Goal: Task Accomplishment & Management: Complete application form

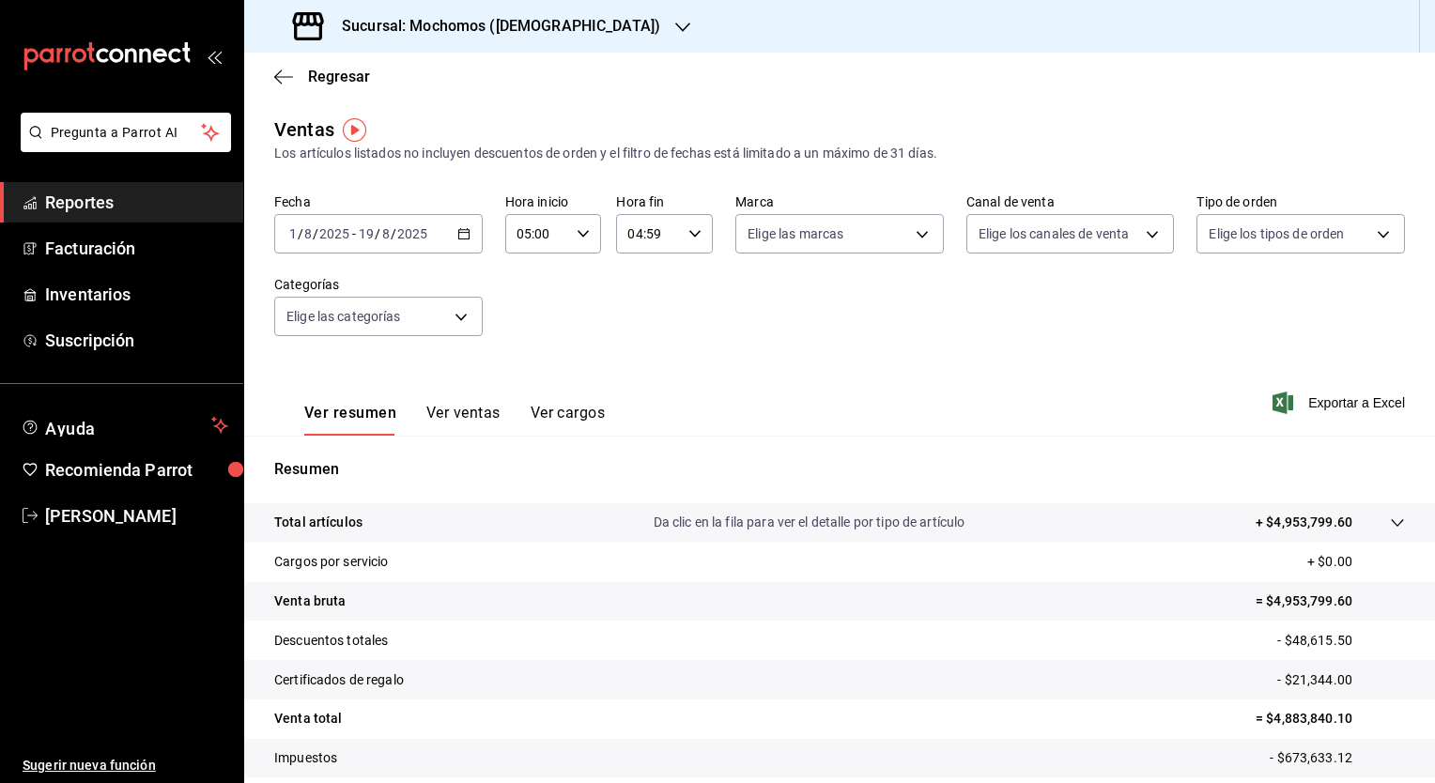
click at [416, 19] on h3 "Sucursal: Mochomos ([DEMOGRAPHIC_DATA])" at bounding box center [493, 26] width 333 height 23
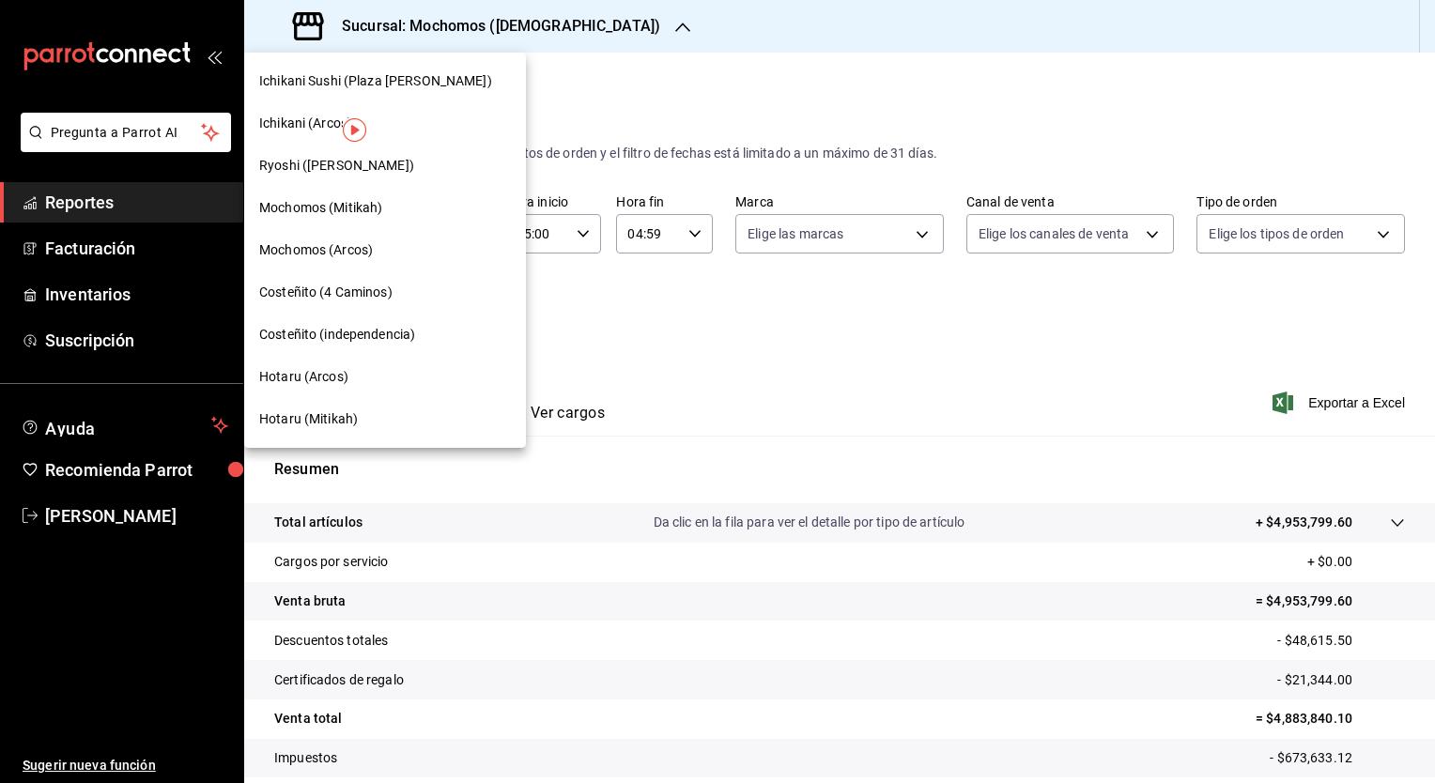
click at [314, 417] on span "Hotaru (Mitikah)" at bounding box center [308, 419] width 99 height 20
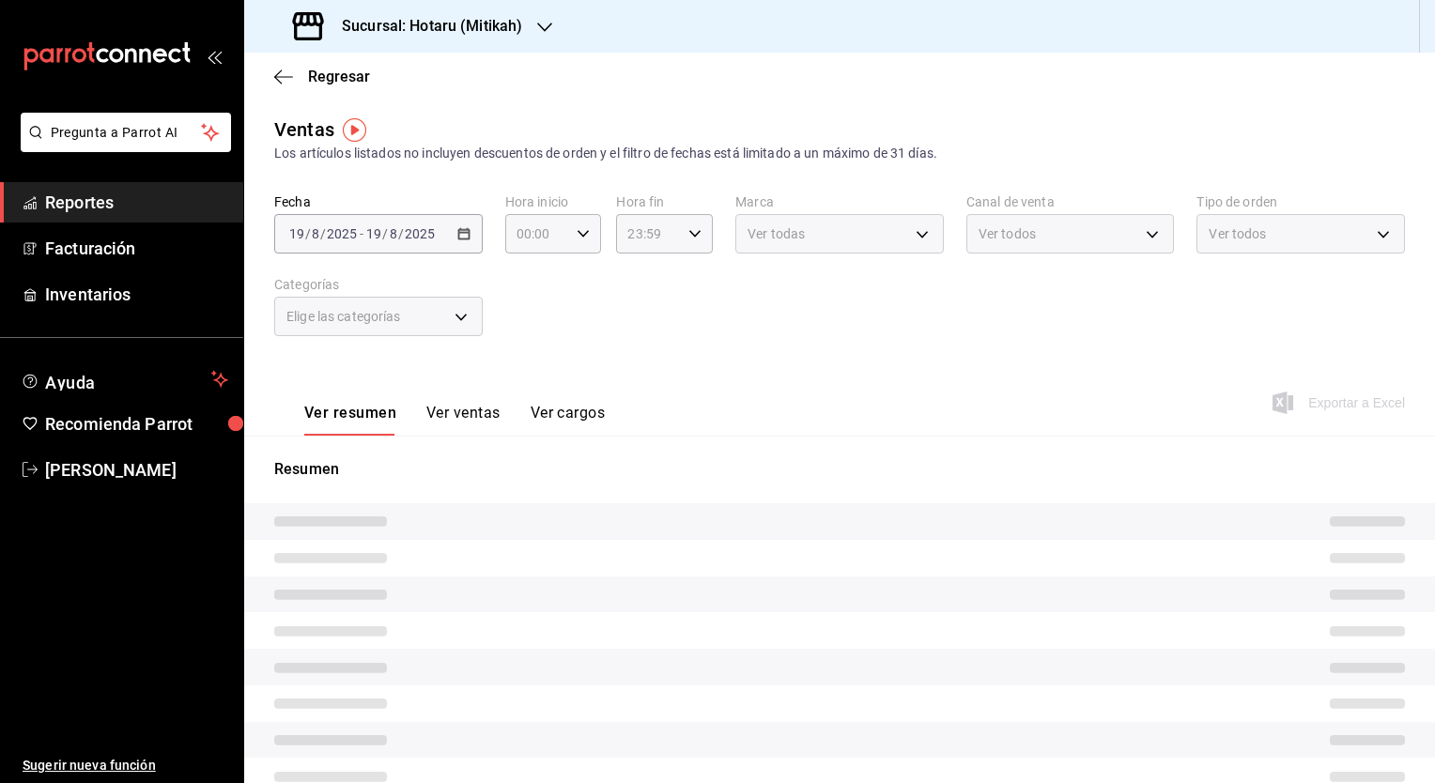
type input "05:00"
type input "04:59"
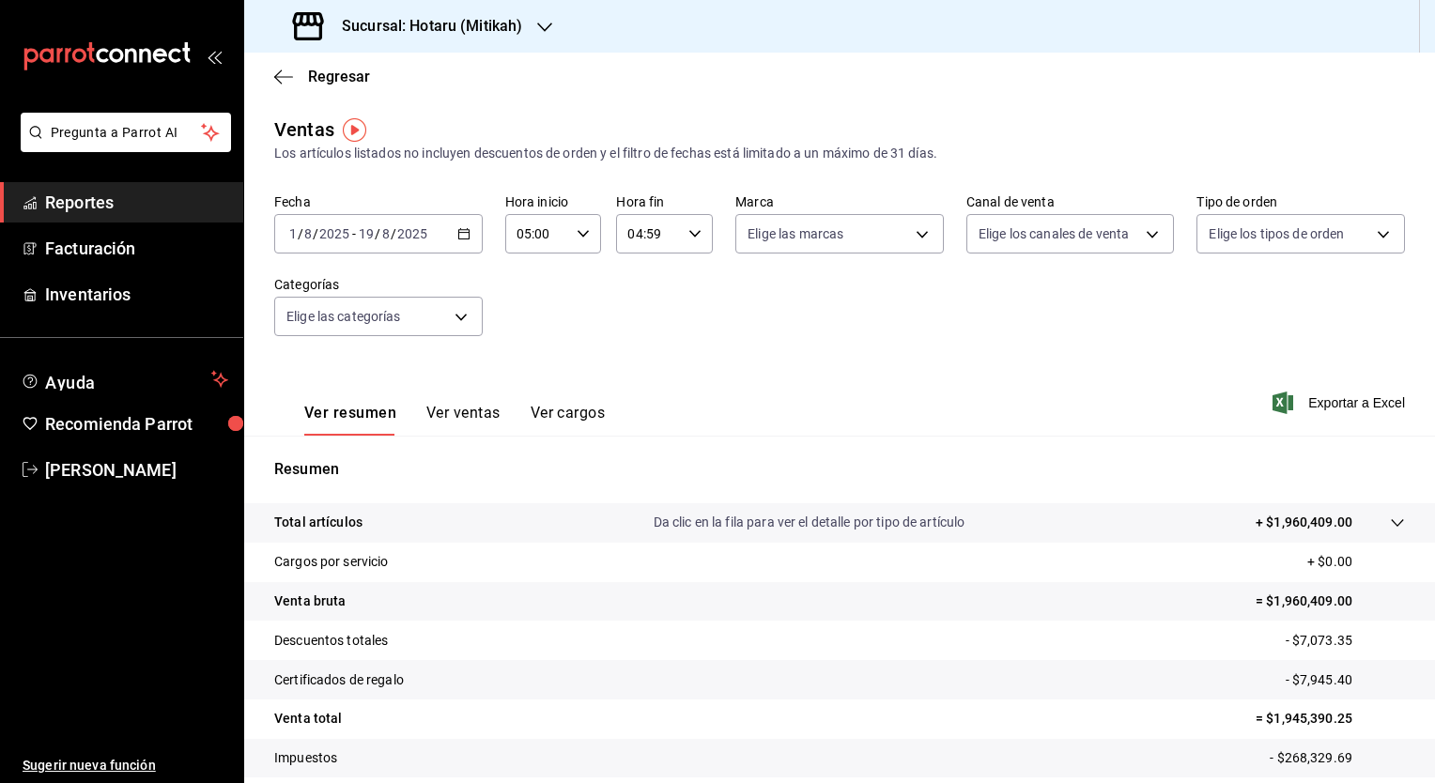
click at [459, 242] on div "2025-08-01 1 / 8 / 2025 - 2025-08-19 19 / 8 / 2025" at bounding box center [378, 233] width 208 height 39
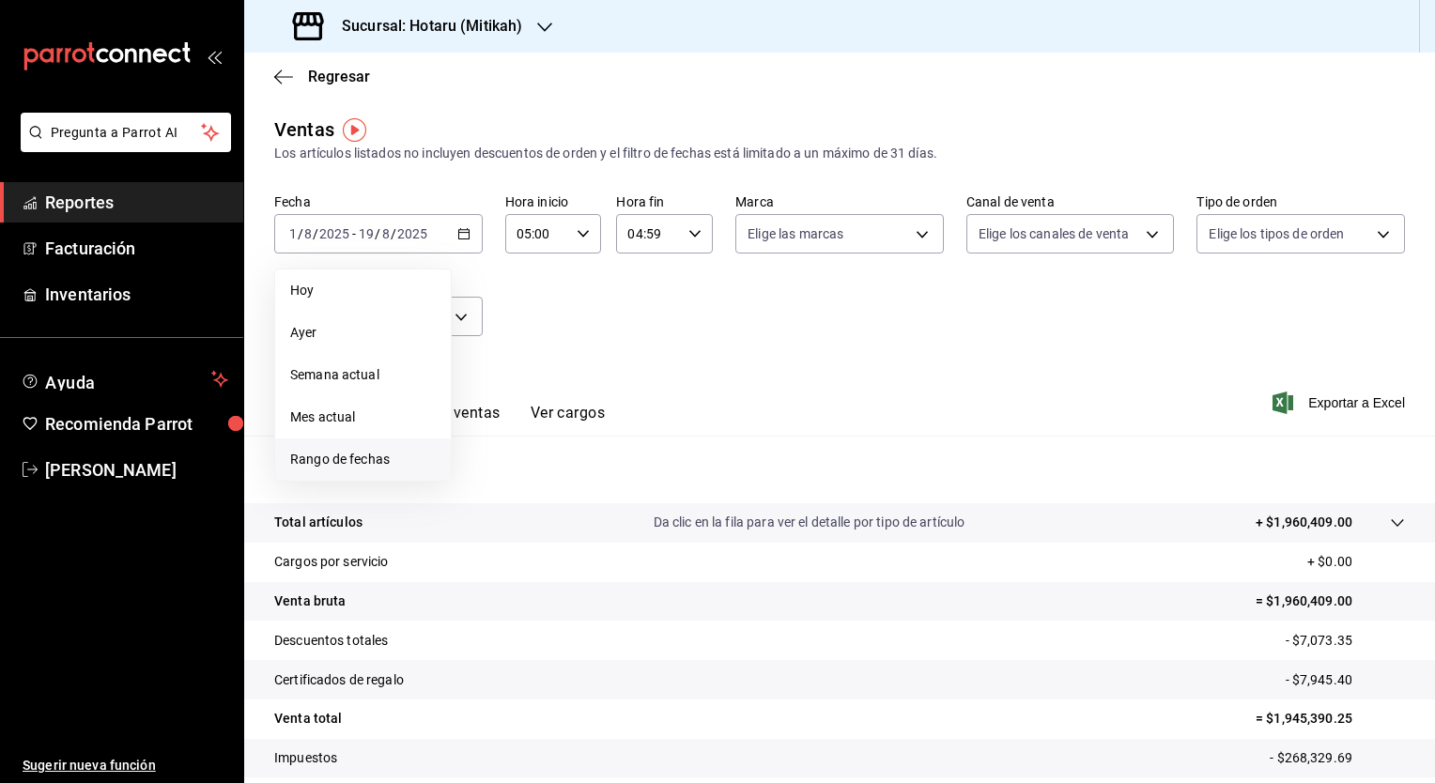
click at [344, 456] on span "Rango de fechas" at bounding box center [363, 460] width 146 height 20
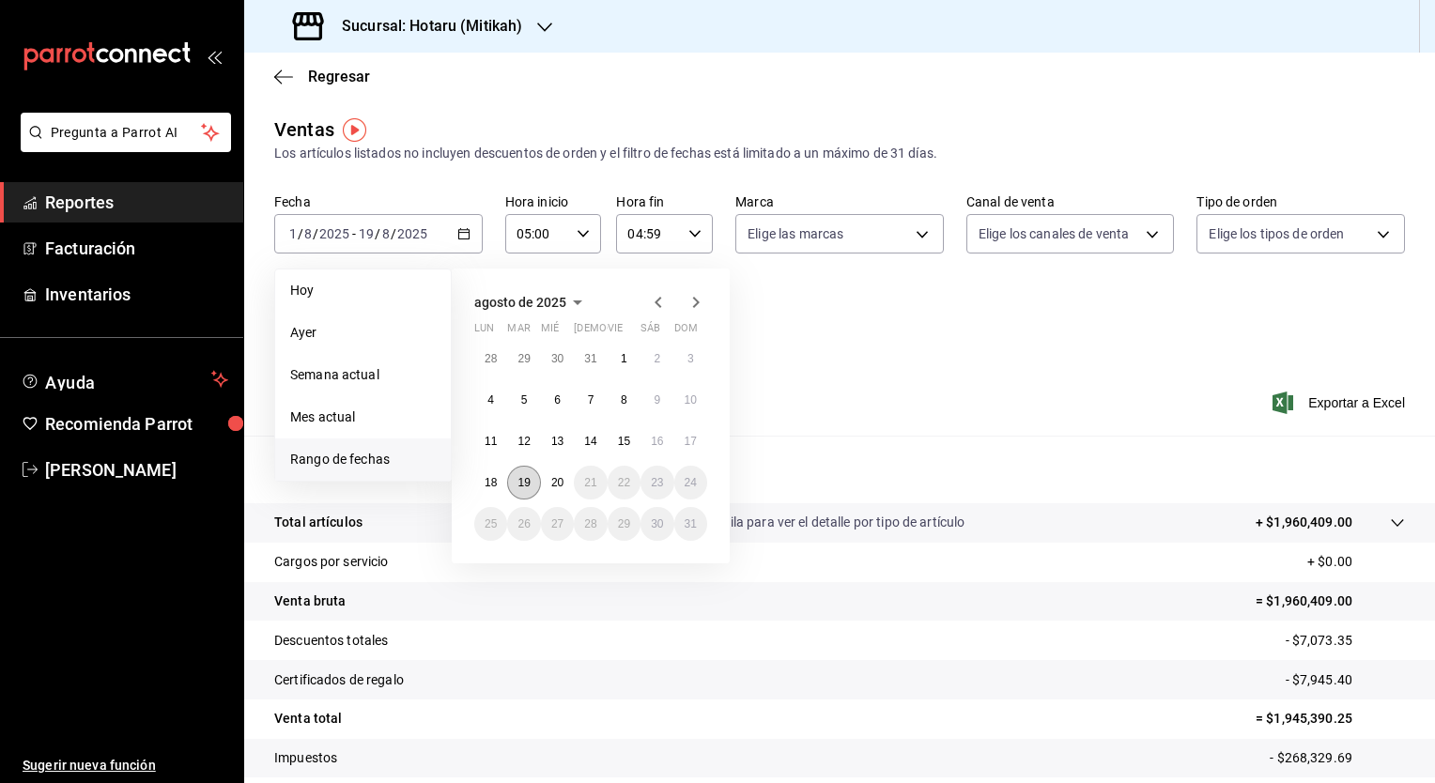
click at [534, 481] on button "19" at bounding box center [523, 483] width 33 height 34
click at [566, 483] on button "20" at bounding box center [557, 483] width 33 height 34
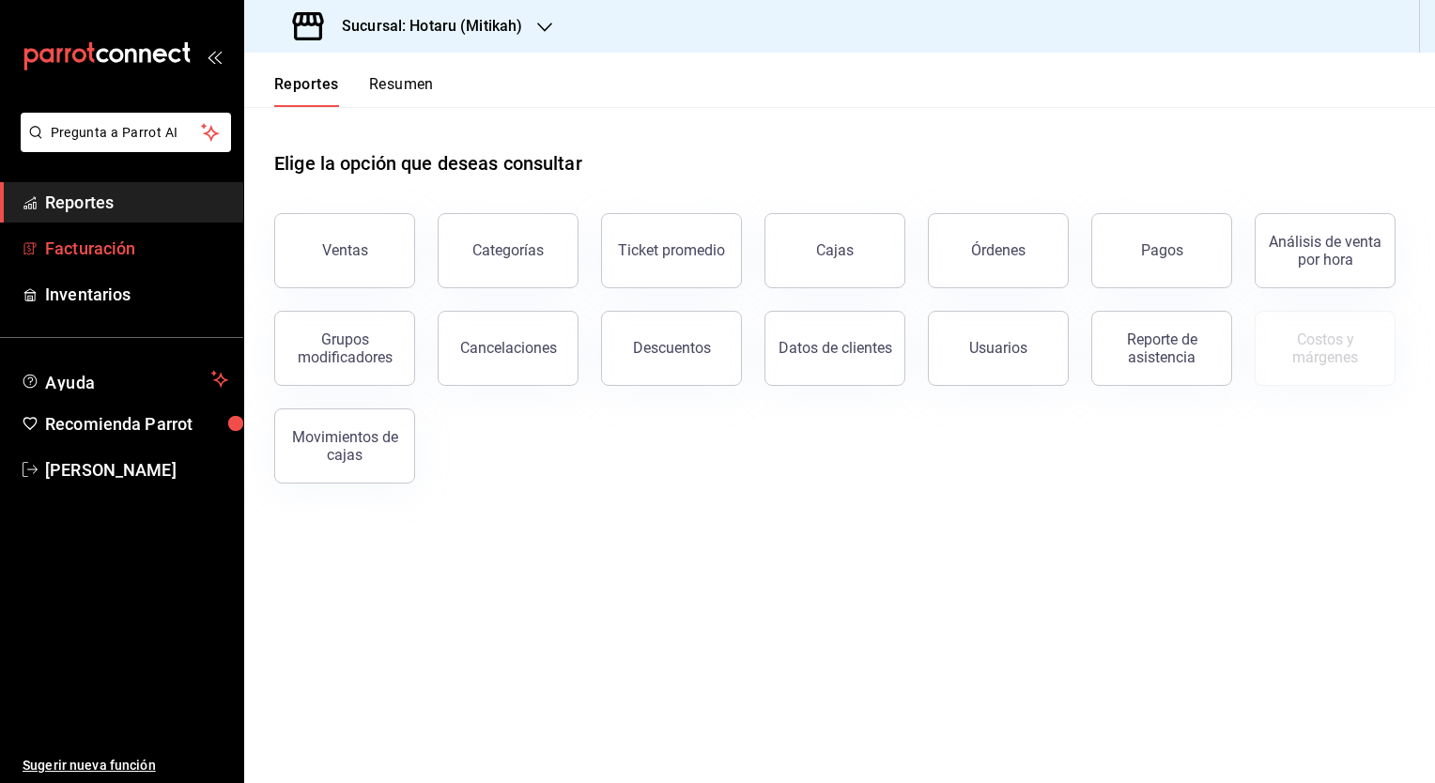
click at [125, 250] on span "Facturación" at bounding box center [136, 248] width 183 height 25
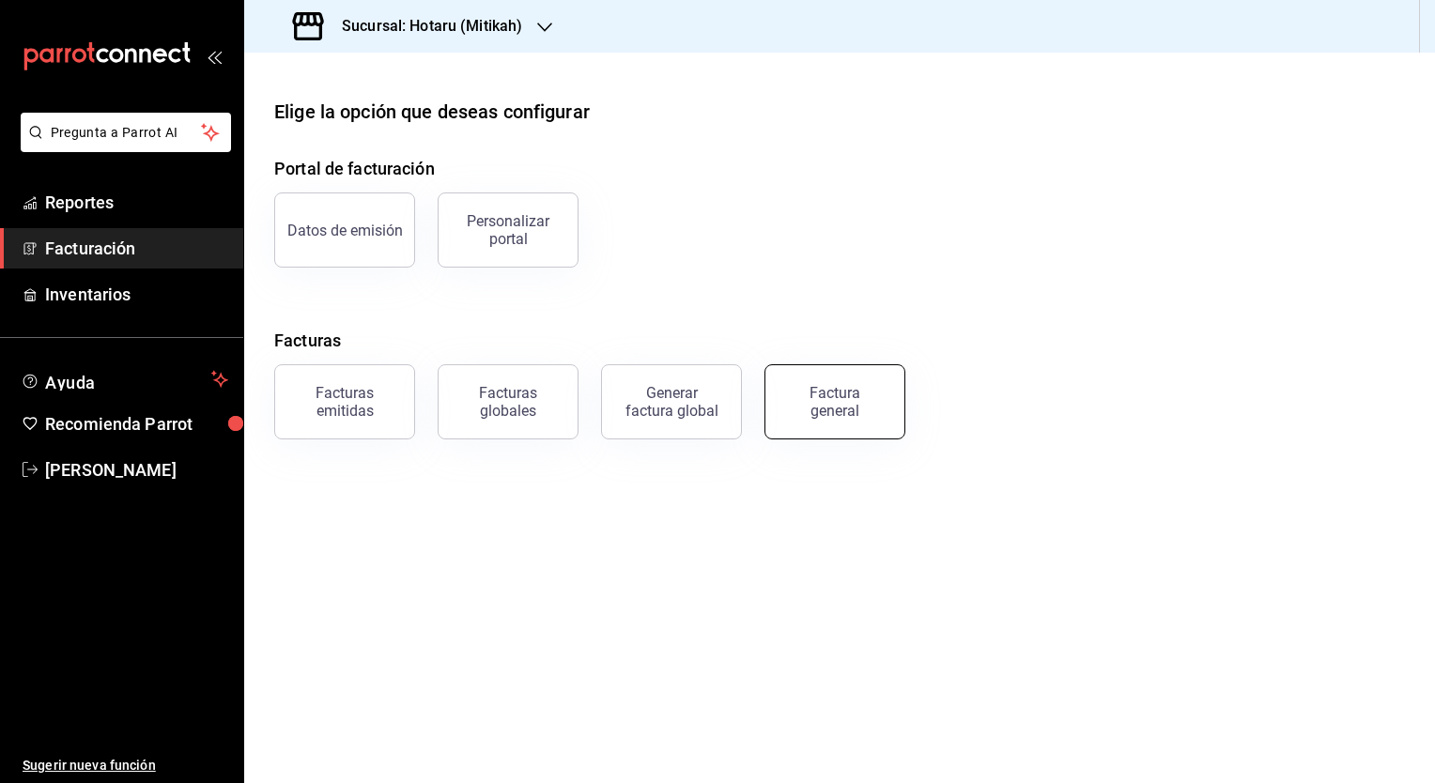
click at [807, 407] on div "Factura general" at bounding box center [835, 402] width 94 height 36
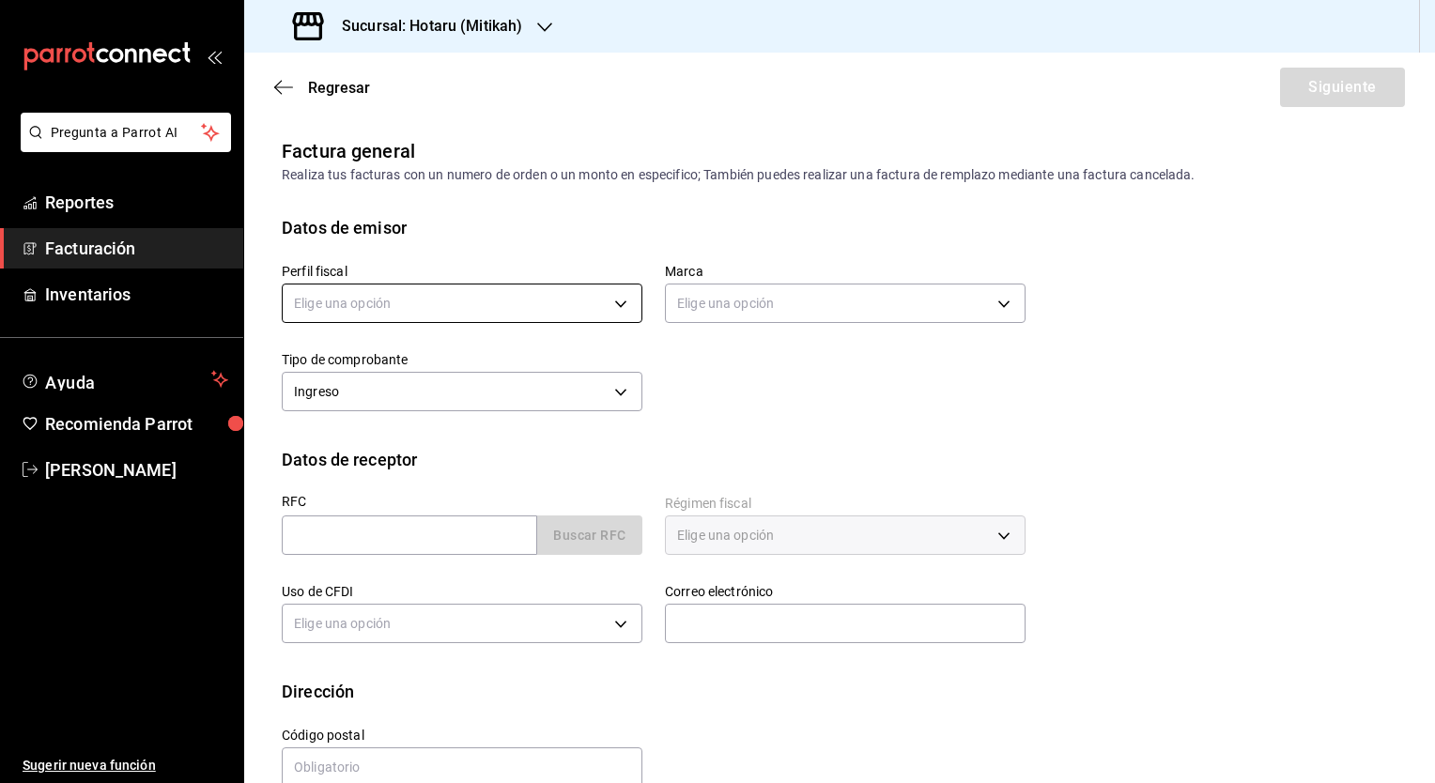
click at [517, 294] on body "Pregunta a Parrot AI Reportes Facturación Inventarios Ayuda Recomienda Parrot […" at bounding box center [717, 391] width 1435 height 783
click at [431, 14] on div at bounding box center [717, 391] width 1435 height 783
click at [435, 28] on h3 "Sucursal: Hotaru (Mitikah)" at bounding box center [424, 26] width 195 height 23
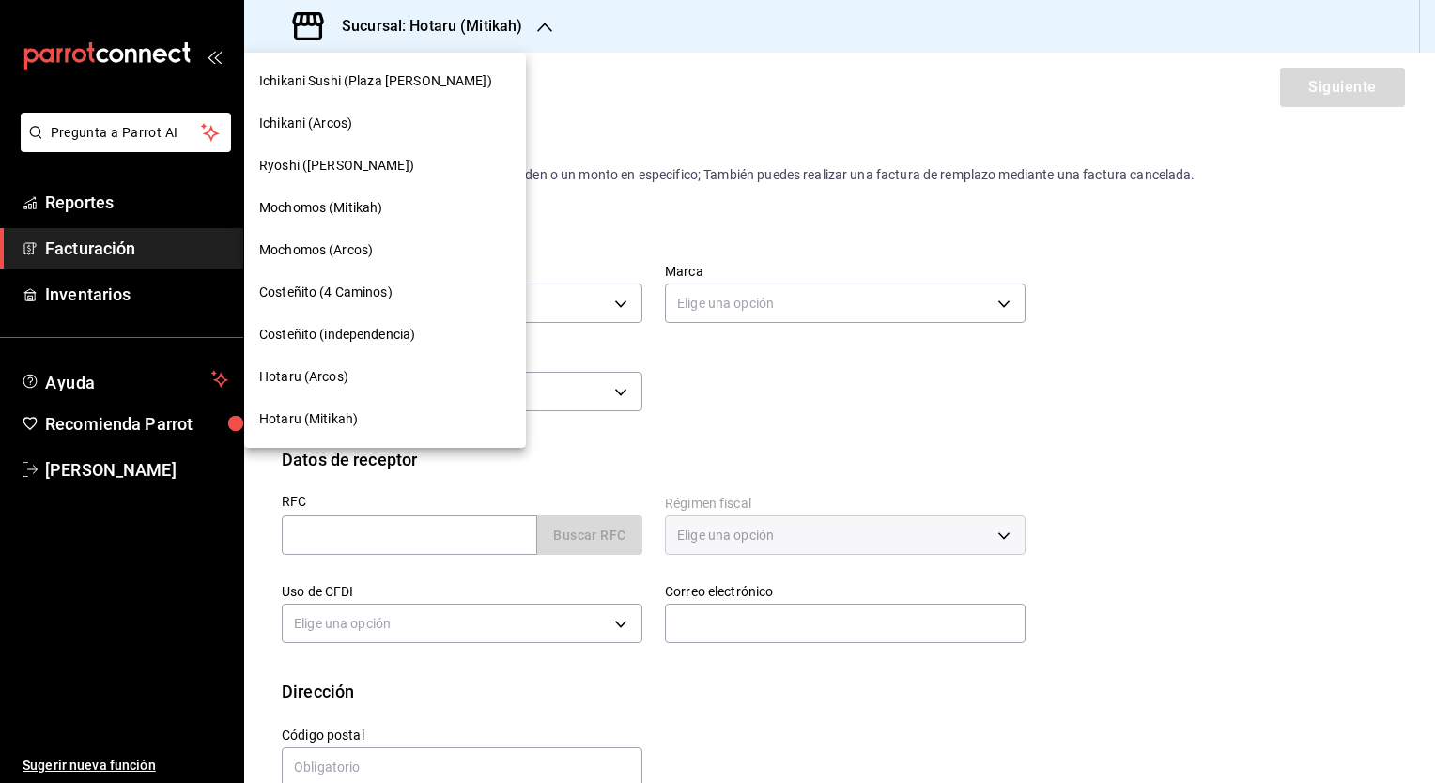
click at [417, 200] on div "Mochomos (Mitikah)" at bounding box center [385, 208] width 252 height 20
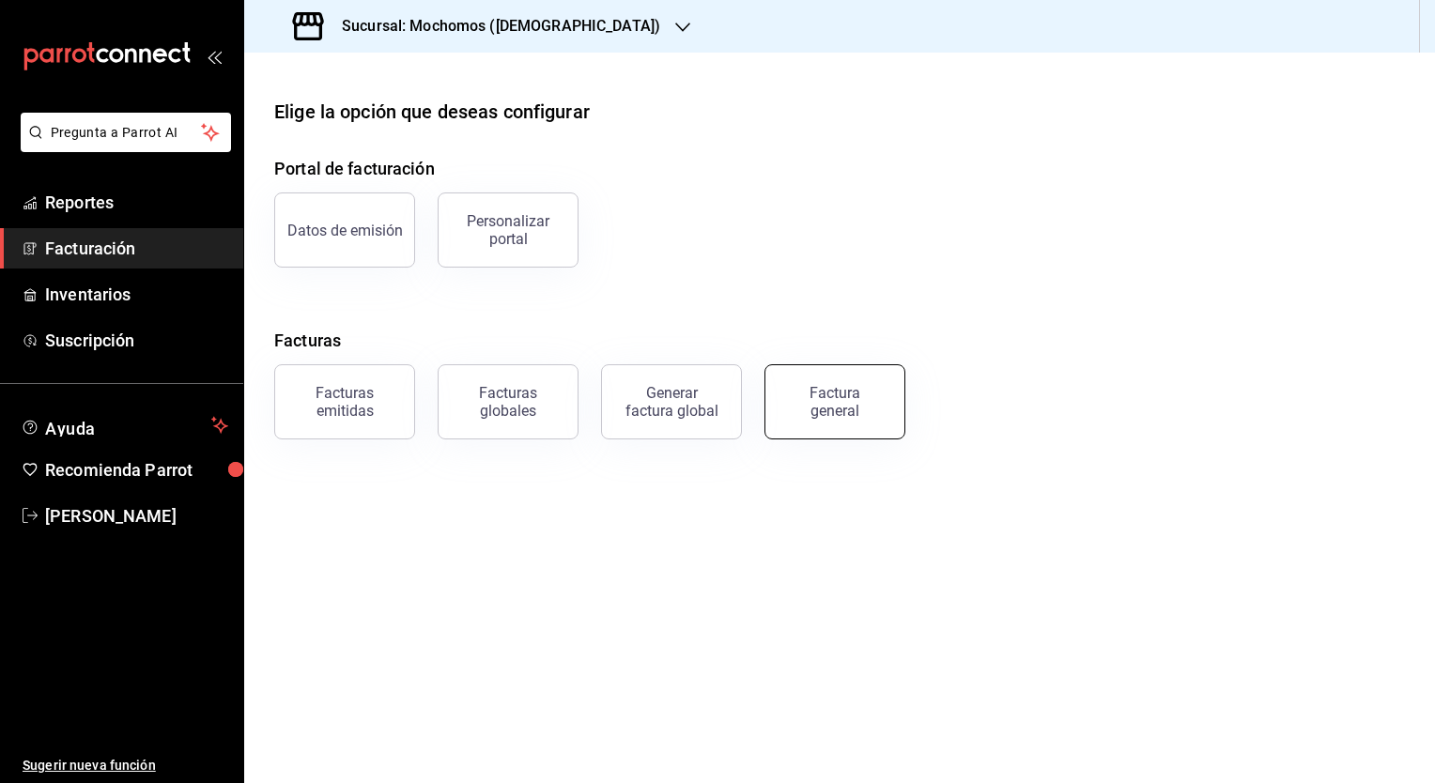
click at [796, 422] on button "Factura general" at bounding box center [834, 401] width 141 height 75
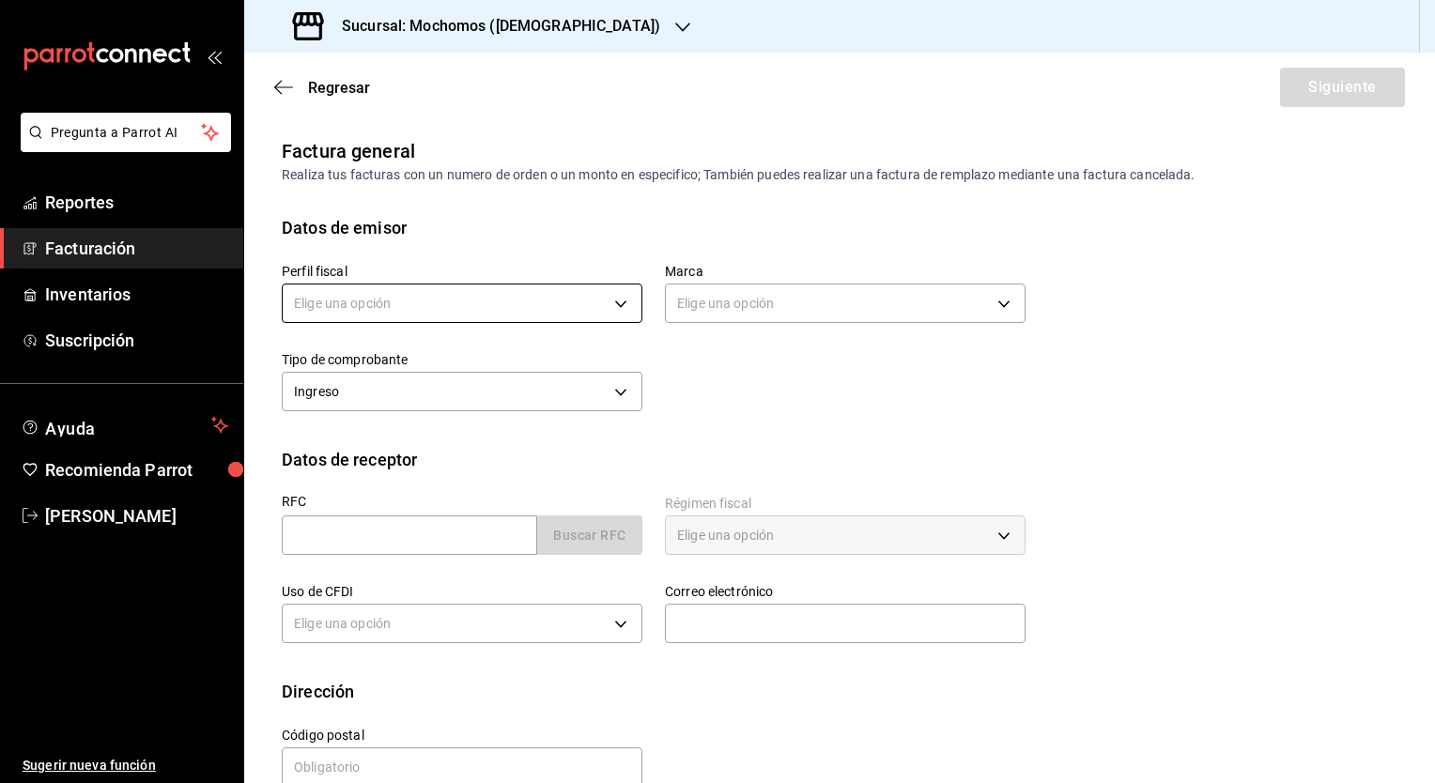
click at [494, 313] on body "Pregunta a Parrot AI Reportes Facturación Inventarios Suscripción Ayuda Recomie…" at bounding box center [717, 391] width 1435 height 783
click at [395, 407] on li "JAPAN BAR" at bounding box center [460, 398] width 354 height 35
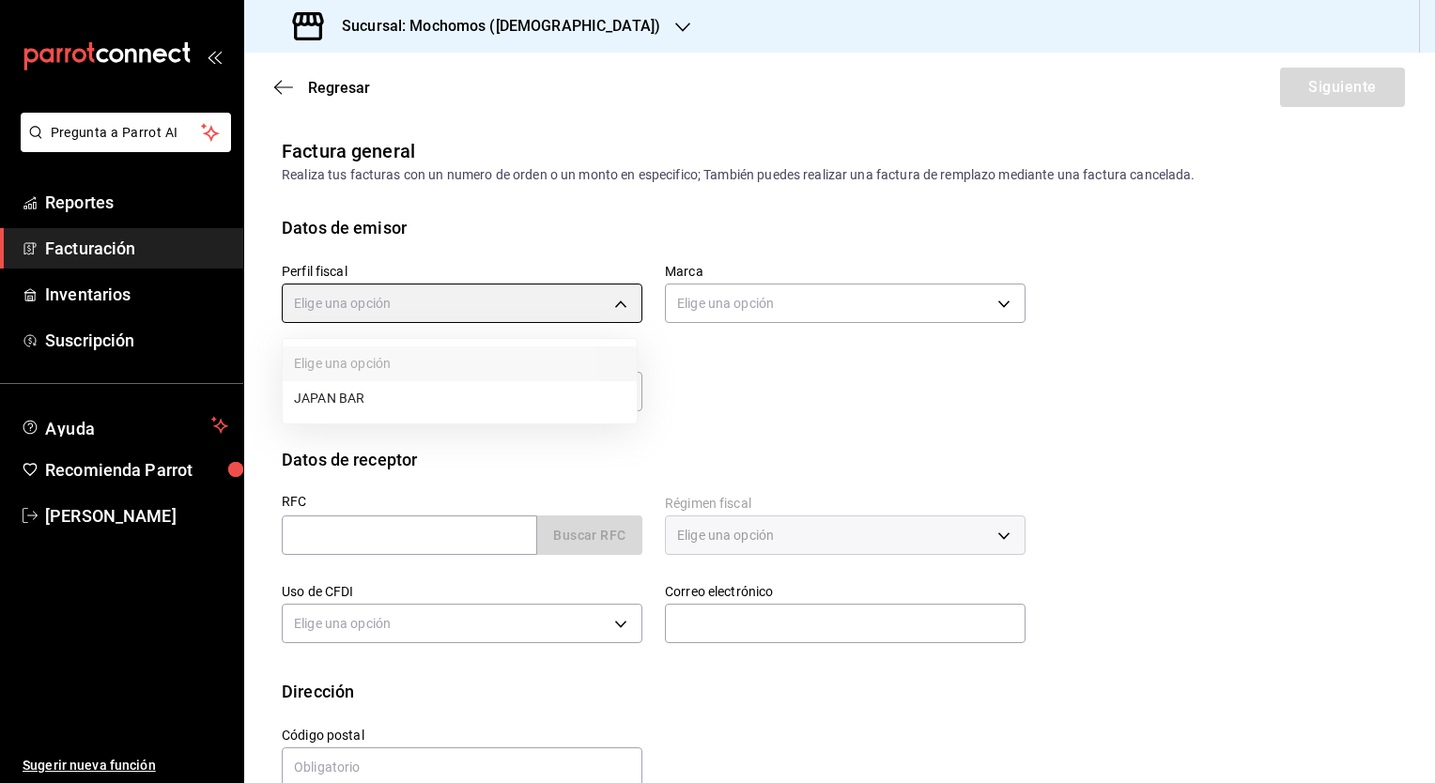
type input "574eb26e-7380-4f63-90b4-cdca3d52c3b4"
type input "d84d5940-0e8c-40c5-88cd-2414b97e757c"
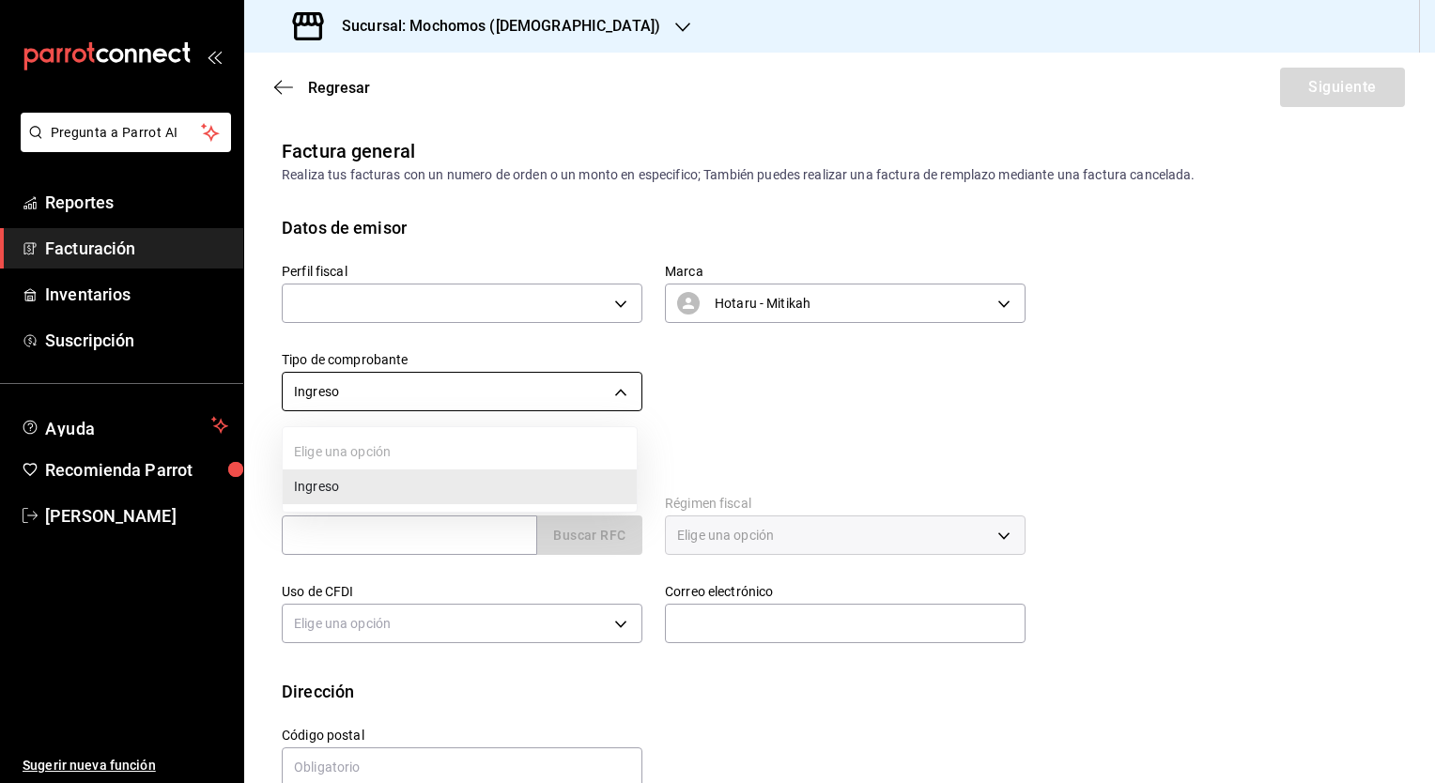
click at [439, 404] on body "Pregunta a Parrot AI Reportes Facturación Inventarios Suscripción Ayuda Recomie…" at bounding box center [717, 391] width 1435 height 783
click at [424, 14] on div at bounding box center [717, 391] width 1435 height 783
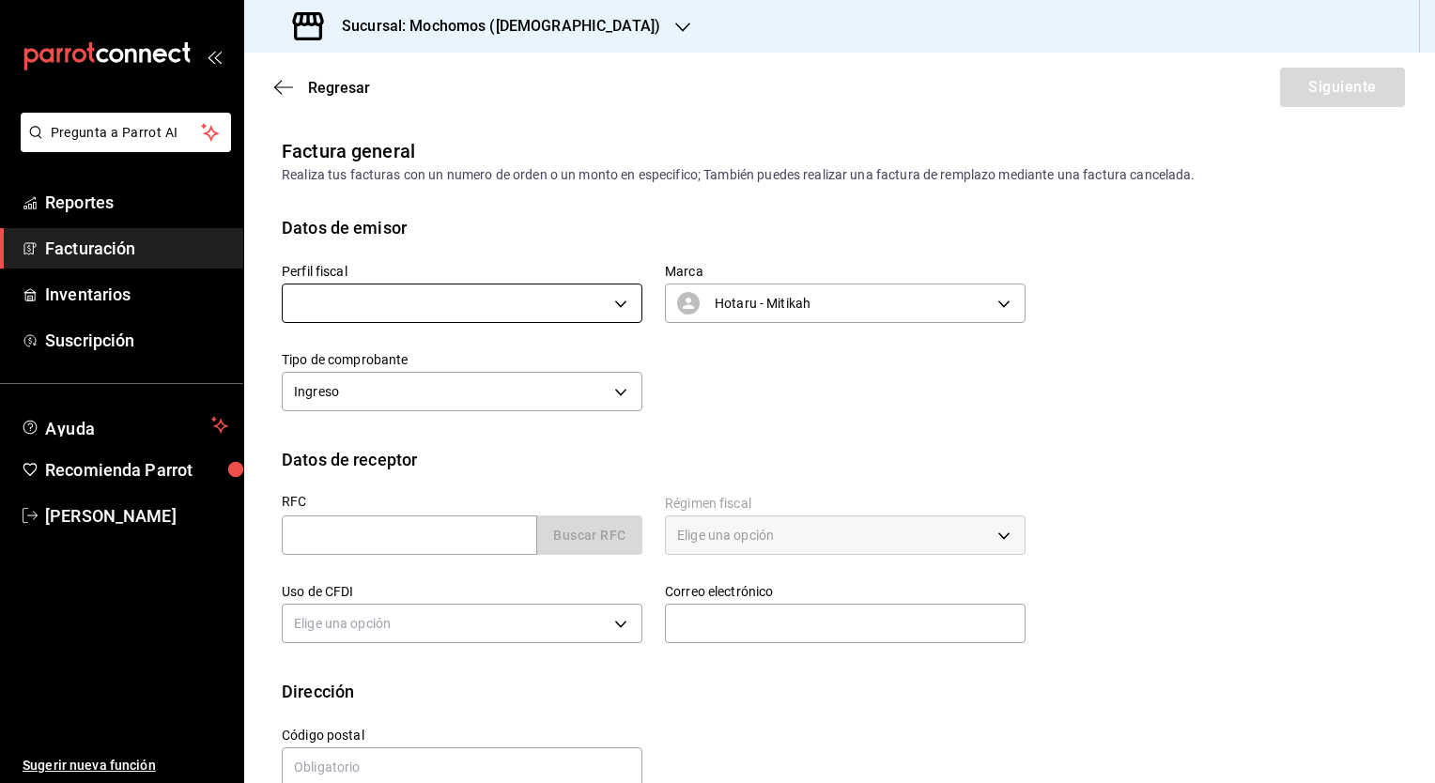
click at [439, 302] on body "Pregunta a Parrot AI Reportes Facturación Inventarios Suscripción Ayuda Recomie…" at bounding box center [717, 391] width 1435 height 783
click at [390, 401] on li "GASTRONOMIA COSMOS" at bounding box center [460, 398] width 354 height 35
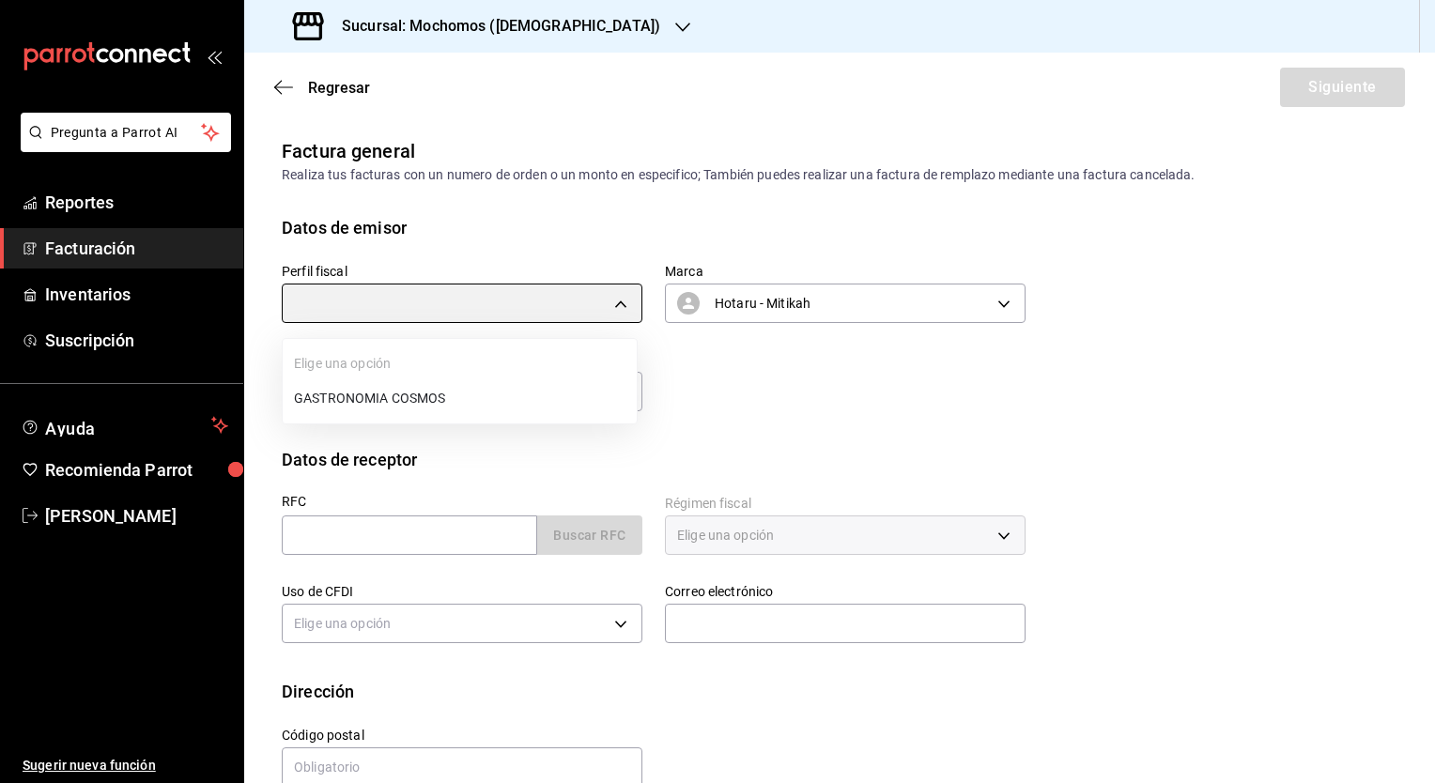
type input "0c8fd8de-9d62-478e-9dc8-04ccc48728b0"
type input "d0e5f648-281b-433d-bf08-9501e0541b8c"
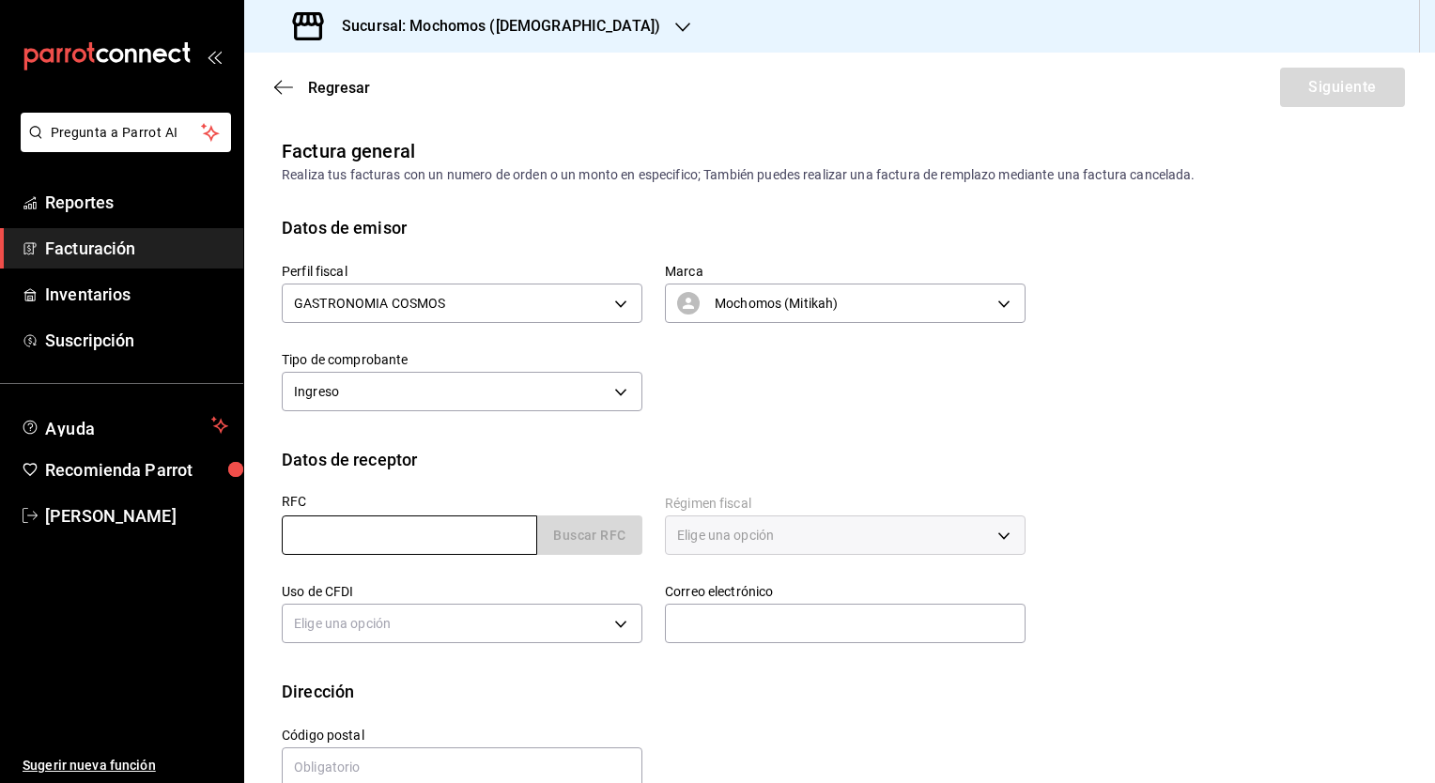
click at [383, 546] on input "text" at bounding box center [409, 534] width 255 height 39
click at [288, 87] on icon "button" at bounding box center [283, 86] width 19 height 1
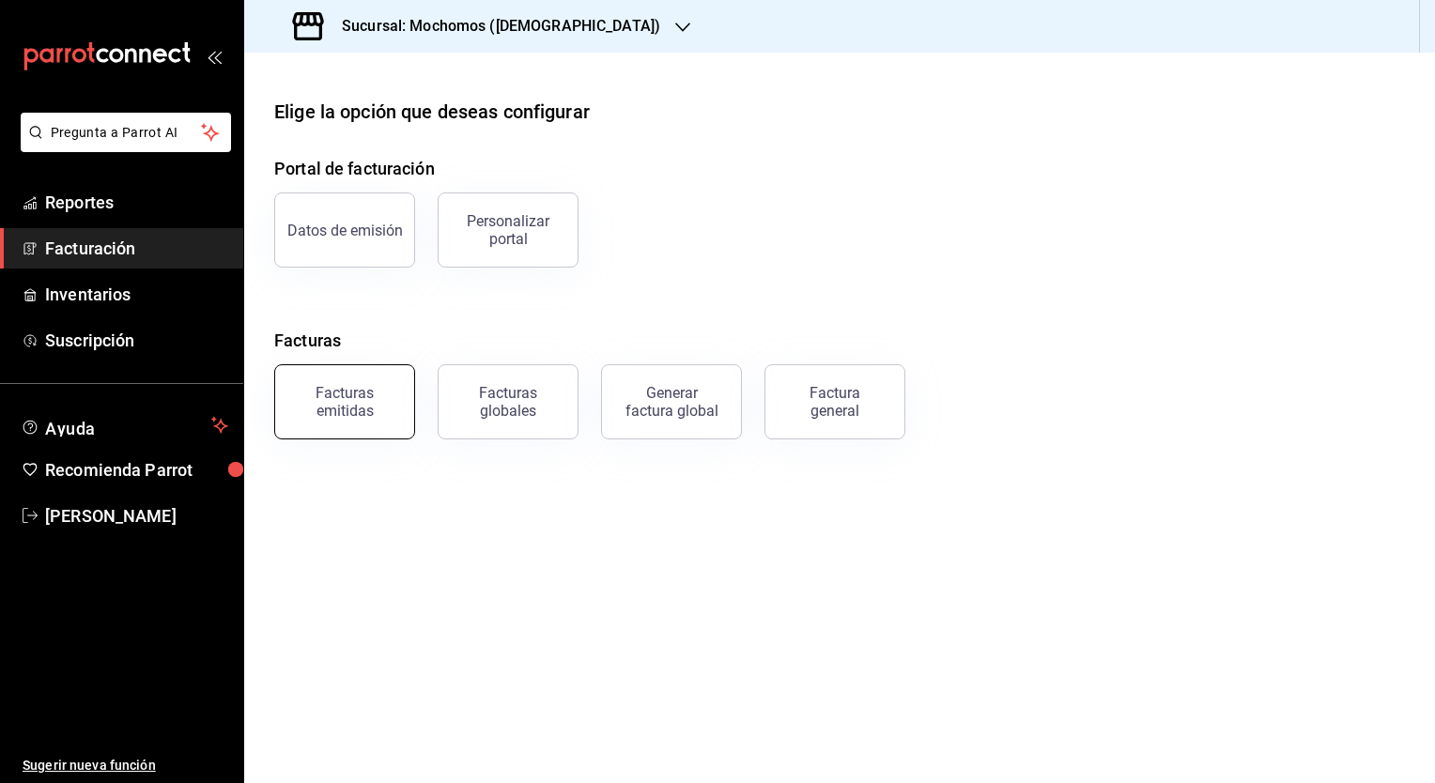
click at [383, 397] on div "Facturas emitidas" at bounding box center [344, 402] width 116 height 36
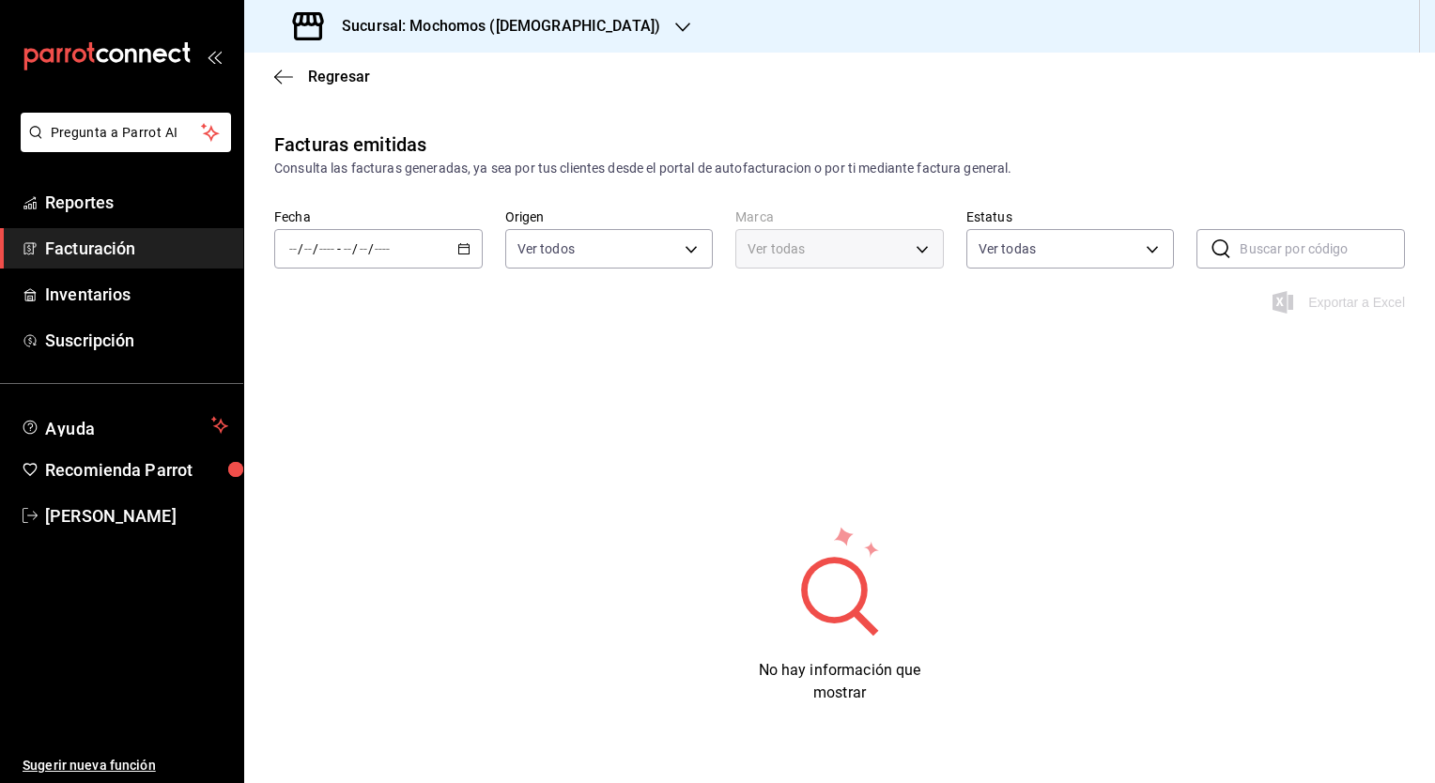
click at [452, 254] on div "/ / - / /" at bounding box center [378, 248] width 208 height 39
click at [359, 515] on span "Rango de fechas" at bounding box center [363, 517] width 146 height 20
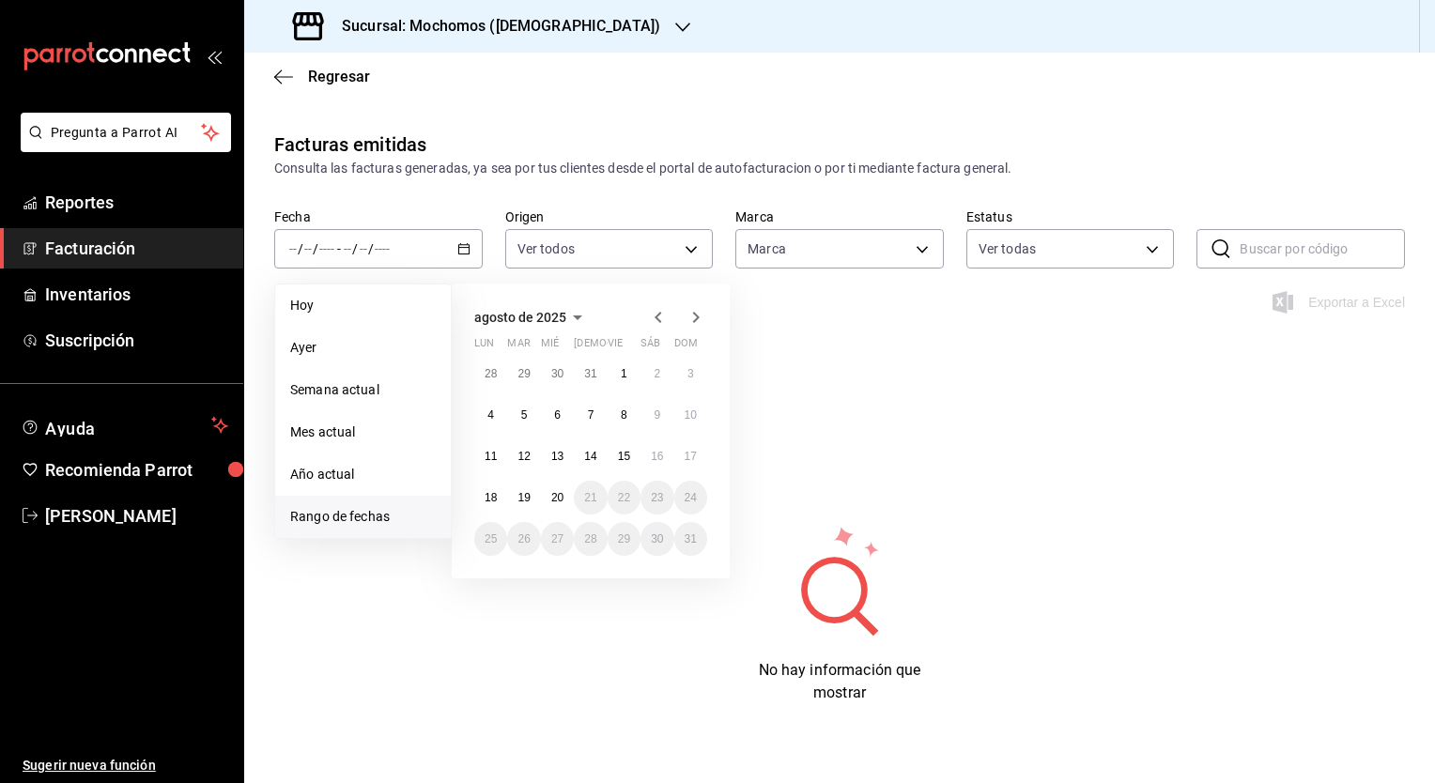
type input "d0e5f648-281b-433d-bf08-9501e0541b8c"
click at [624, 377] on abbr "1" at bounding box center [624, 373] width 7 height 13
click at [558, 500] on abbr "20" at bounding box center [557, 497] width 12 height 13
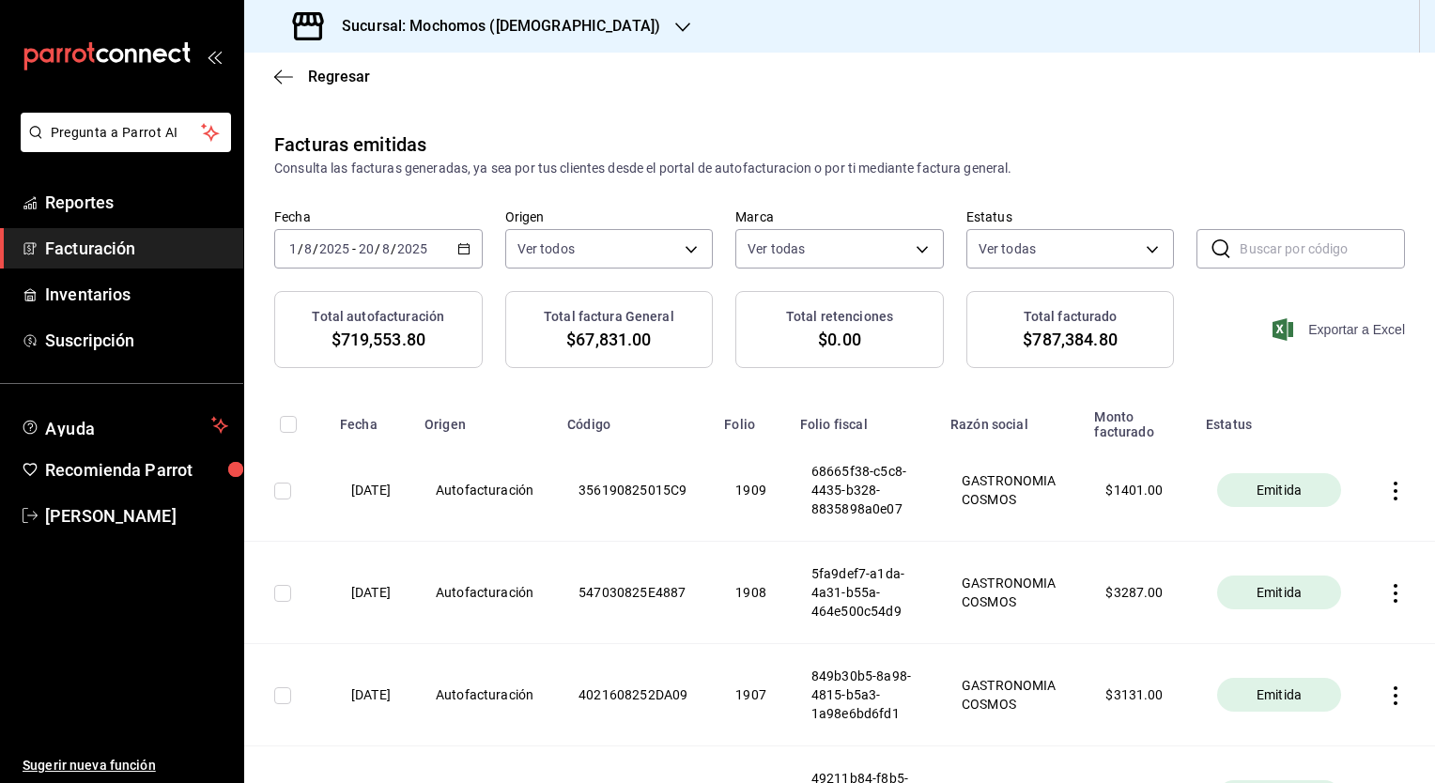
click at [1314, 327] on span "Exportar a Excel" at bounding box center [1340, 329] width 129 height 23
click at [468, 253] on div "[DATE] [DATE] - [DATE] [DATE]" at bounding box center [378, 248] width 208 height 39
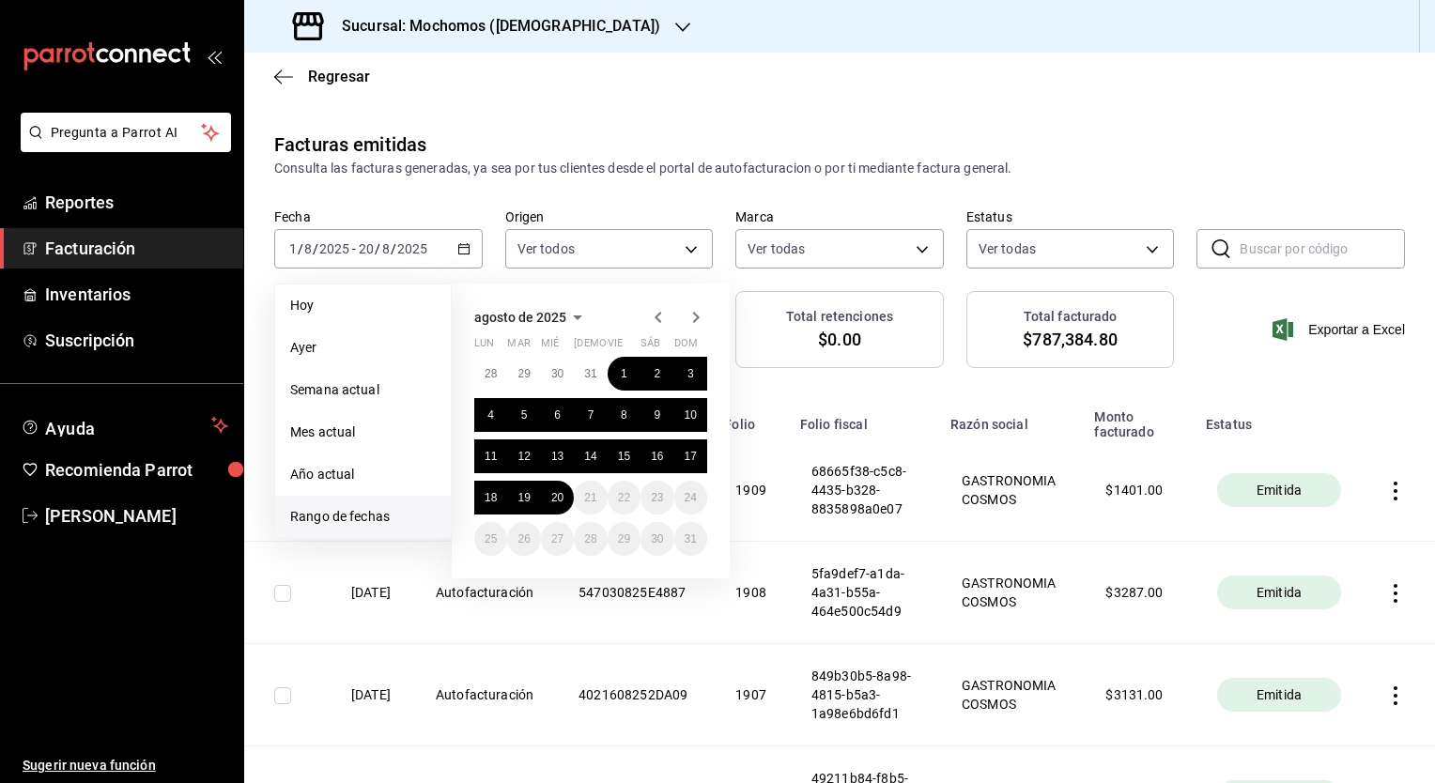
click at [660, 318] on icon "button" at bounding box center [658, 317] width 23 height 23
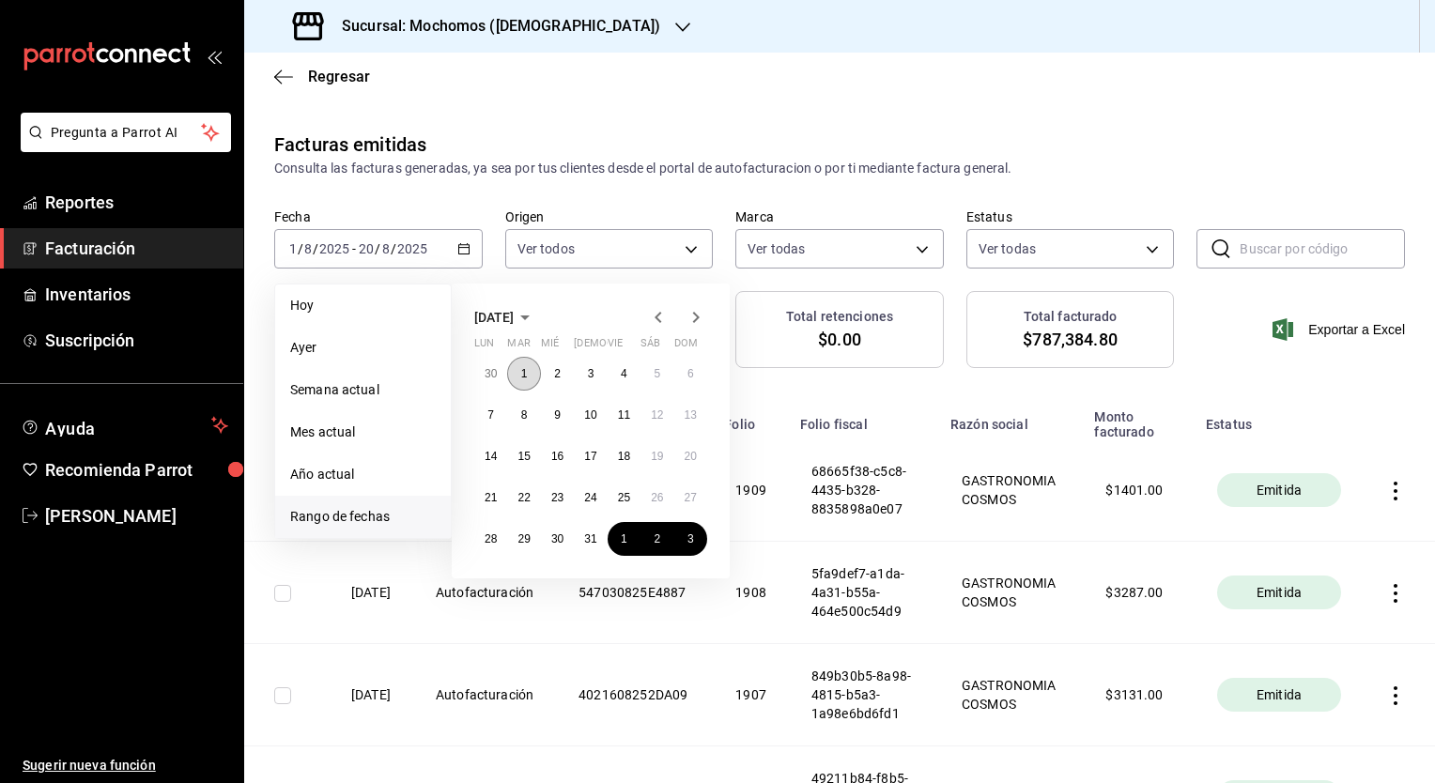
click at [516, 377] on button "1" at bounding box center [523, 374] width 33 height 34
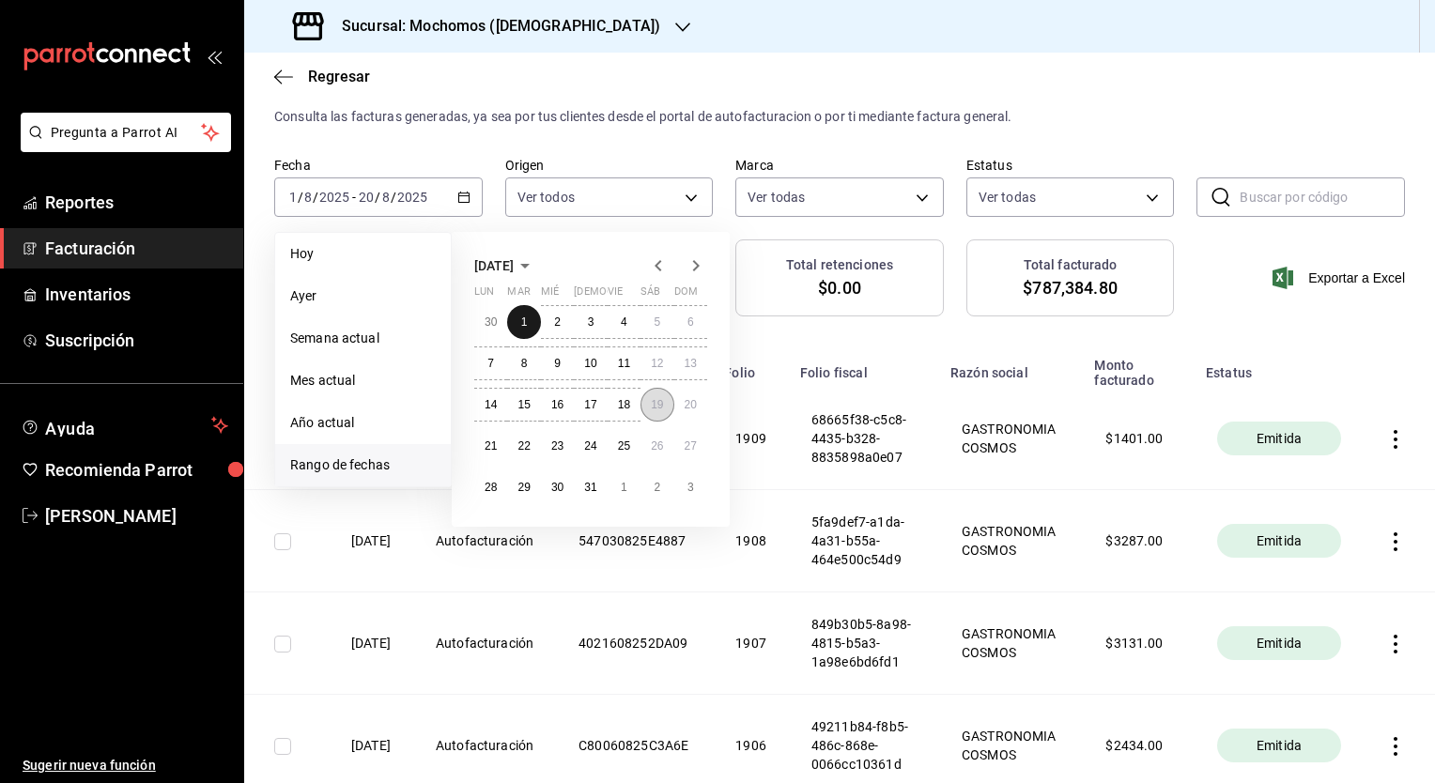
scroll to position [94, 0]
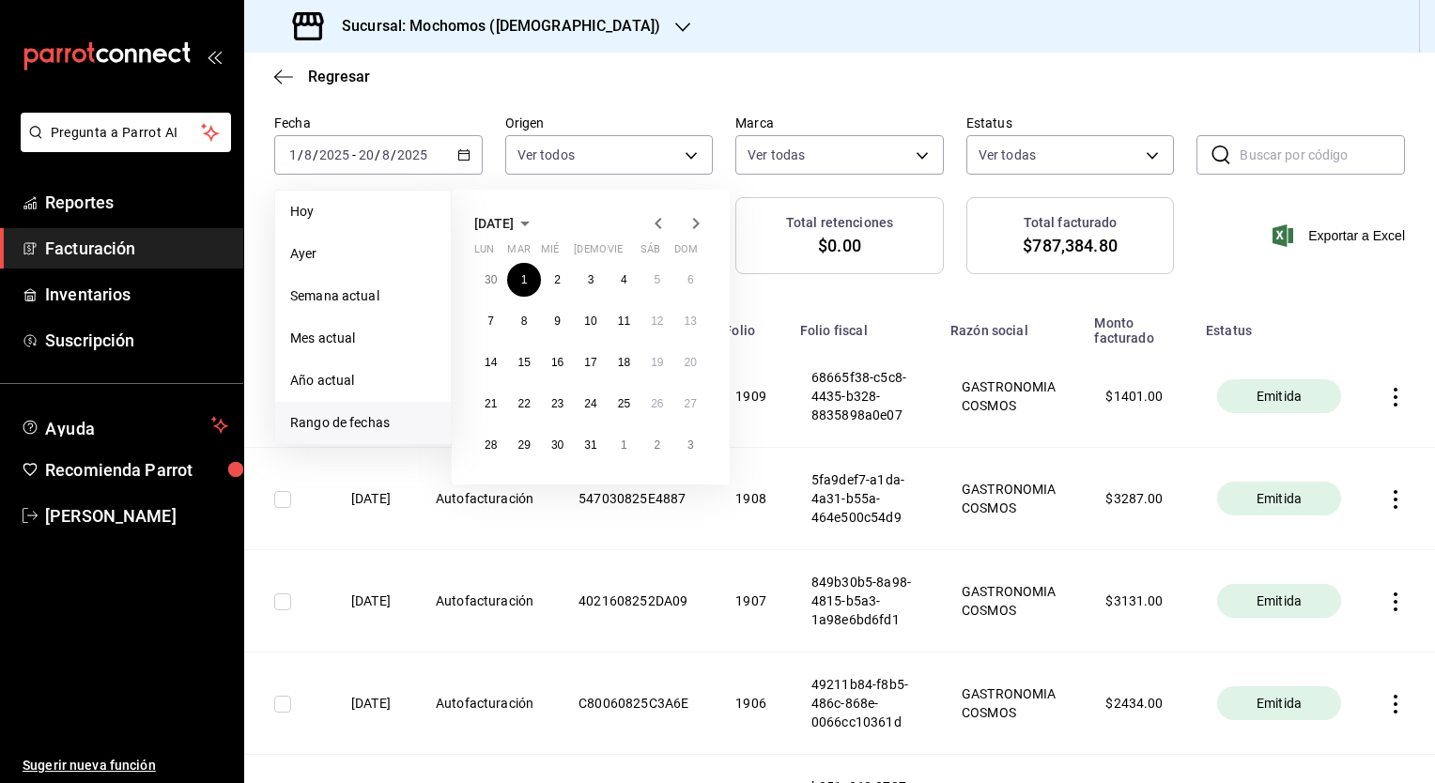
click at [697, 227] on icon "button" at bounding box center [695, 223] width 23 height 23
click at [551, 407] on abbr "20" at bounding box center [557, 403] width 12 height 13
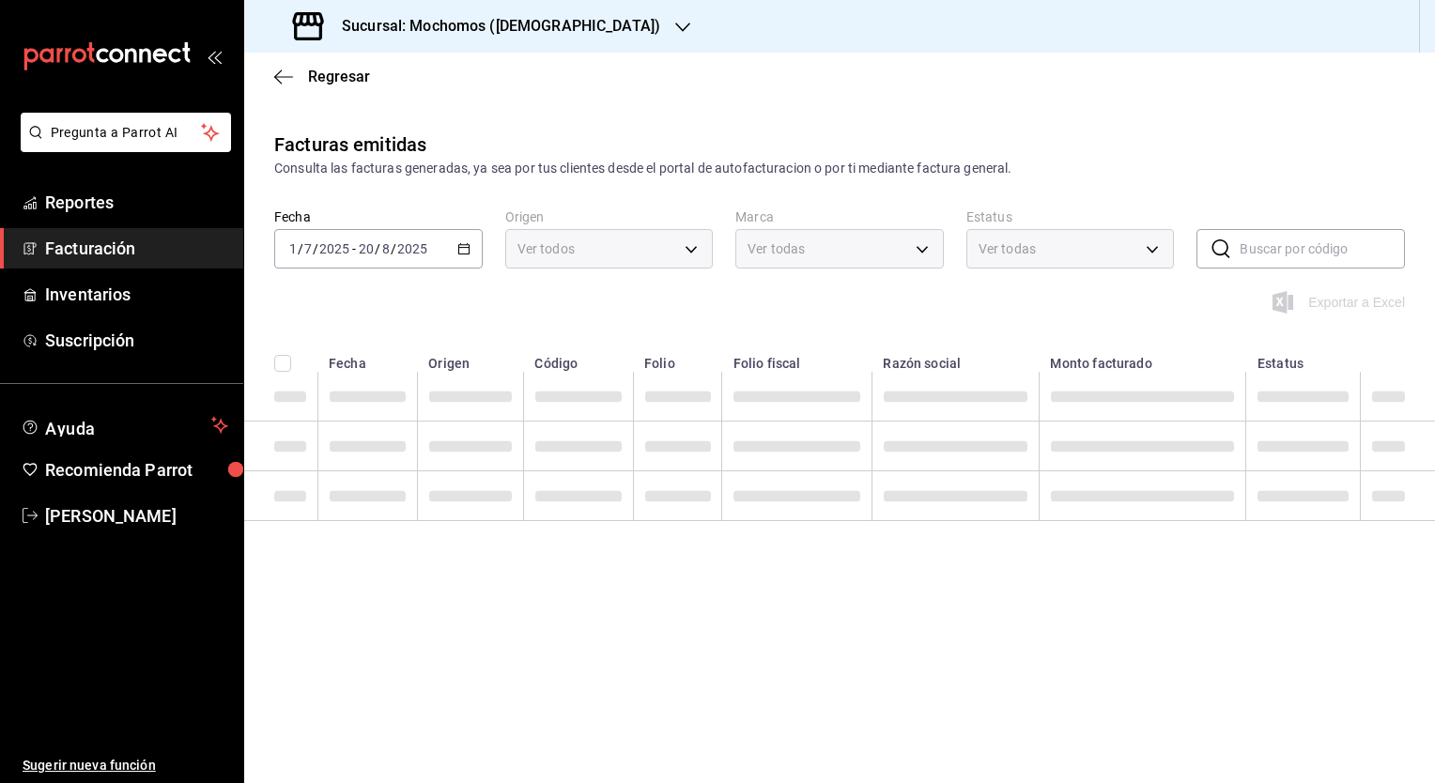
scroll to position [0, 0]
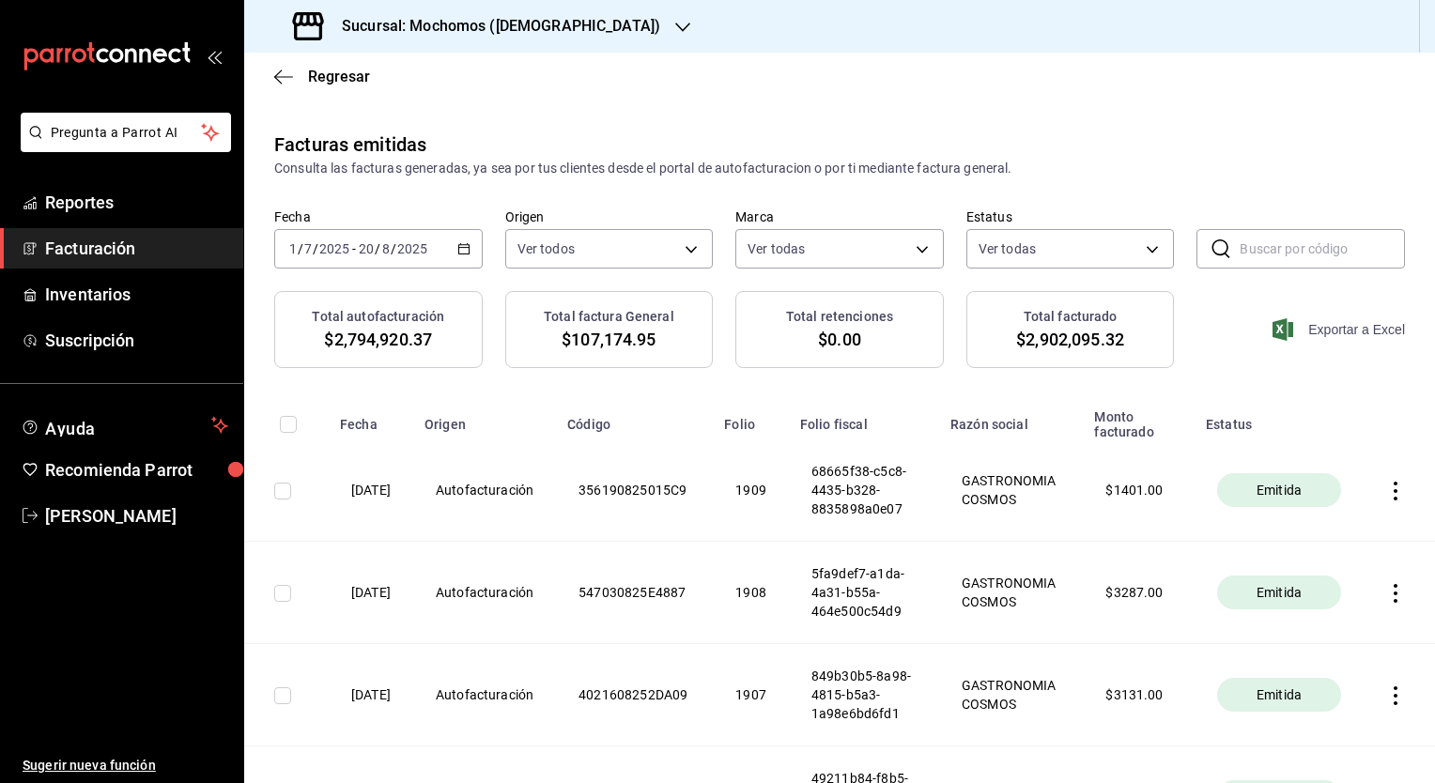
click at [1310, 323] on span "Exportar a Excel" at bounding box center [1340, 329] width 129 height 23
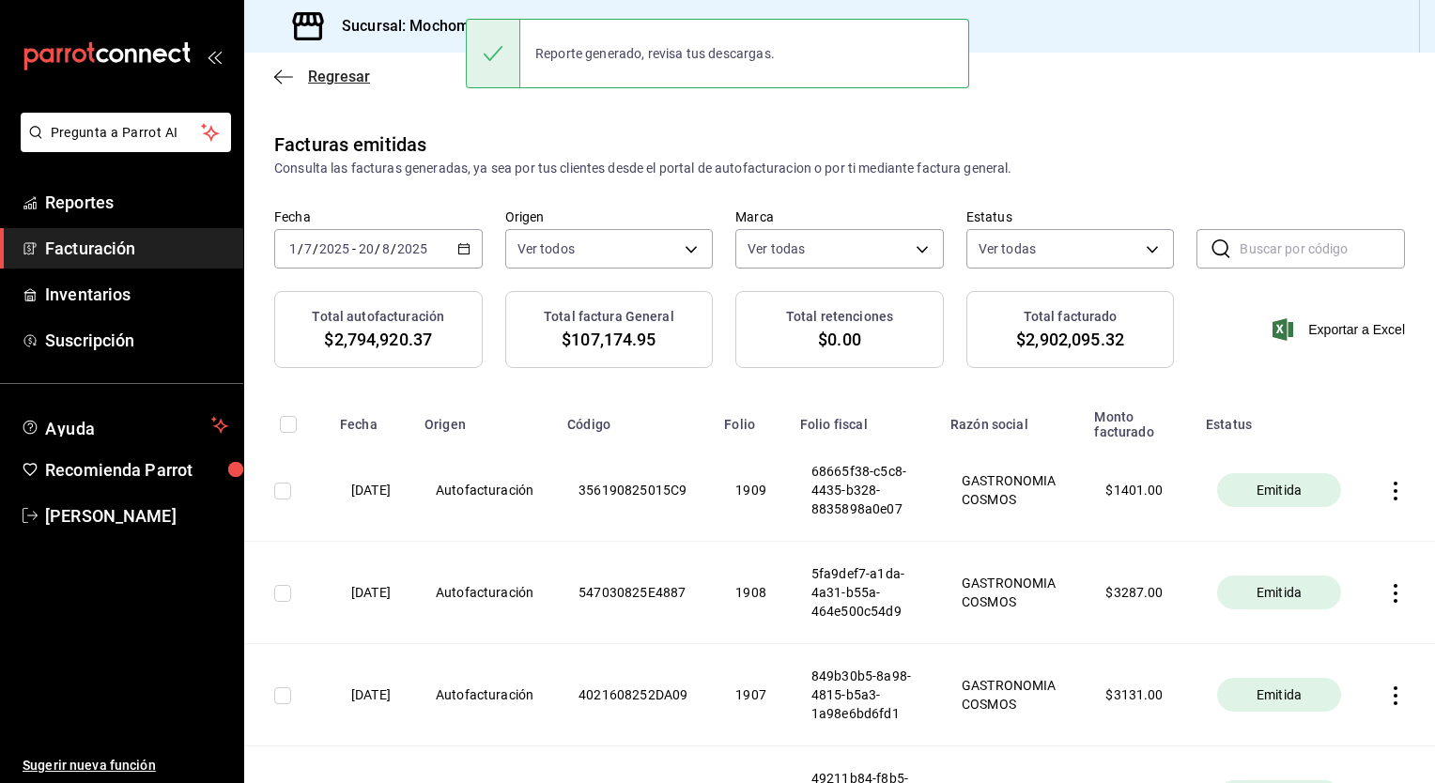
click at [294, 73] on span "Regresar" at bounding box center [322, 77] width 96 height 18
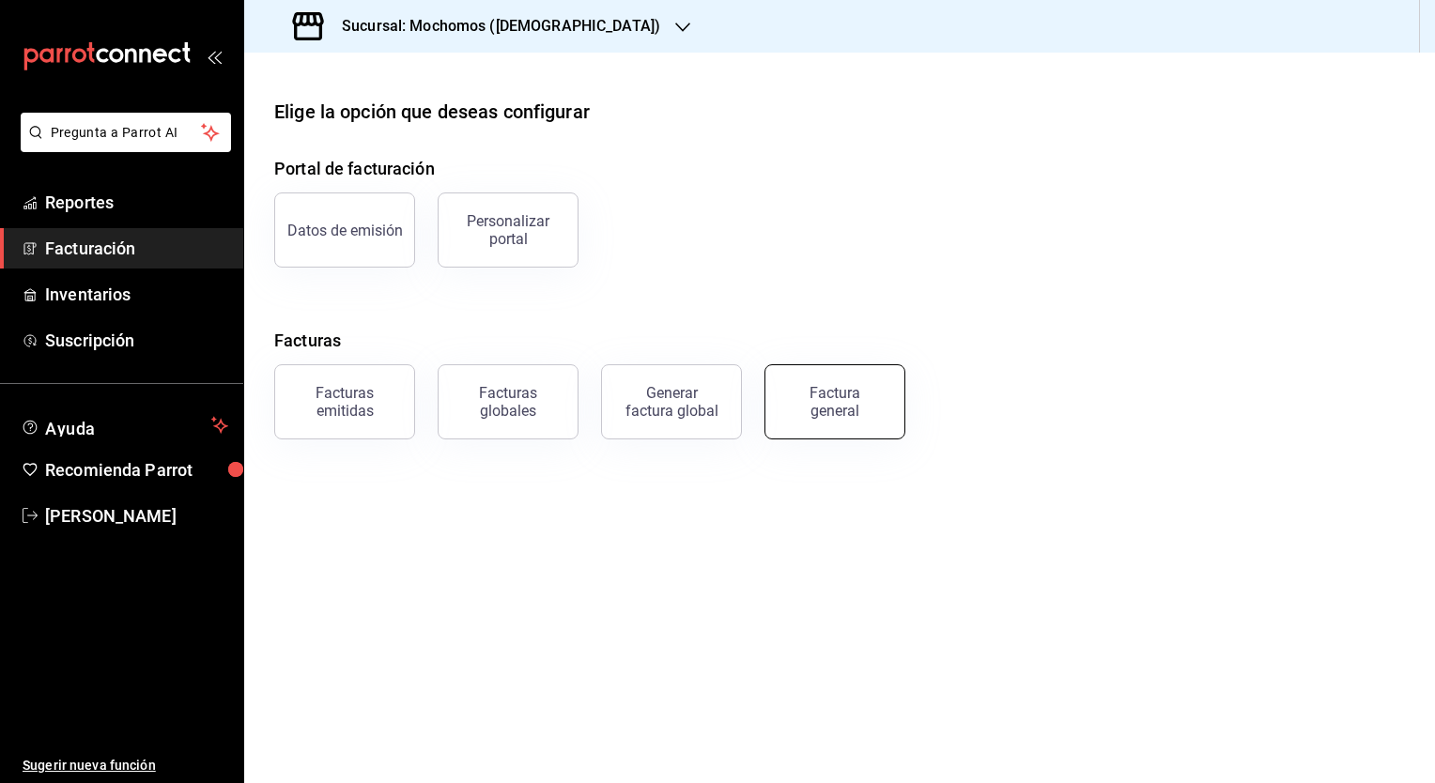
click at [830, 397] on div "Factura general" at bounding box center [835, 402] width 94 height 36
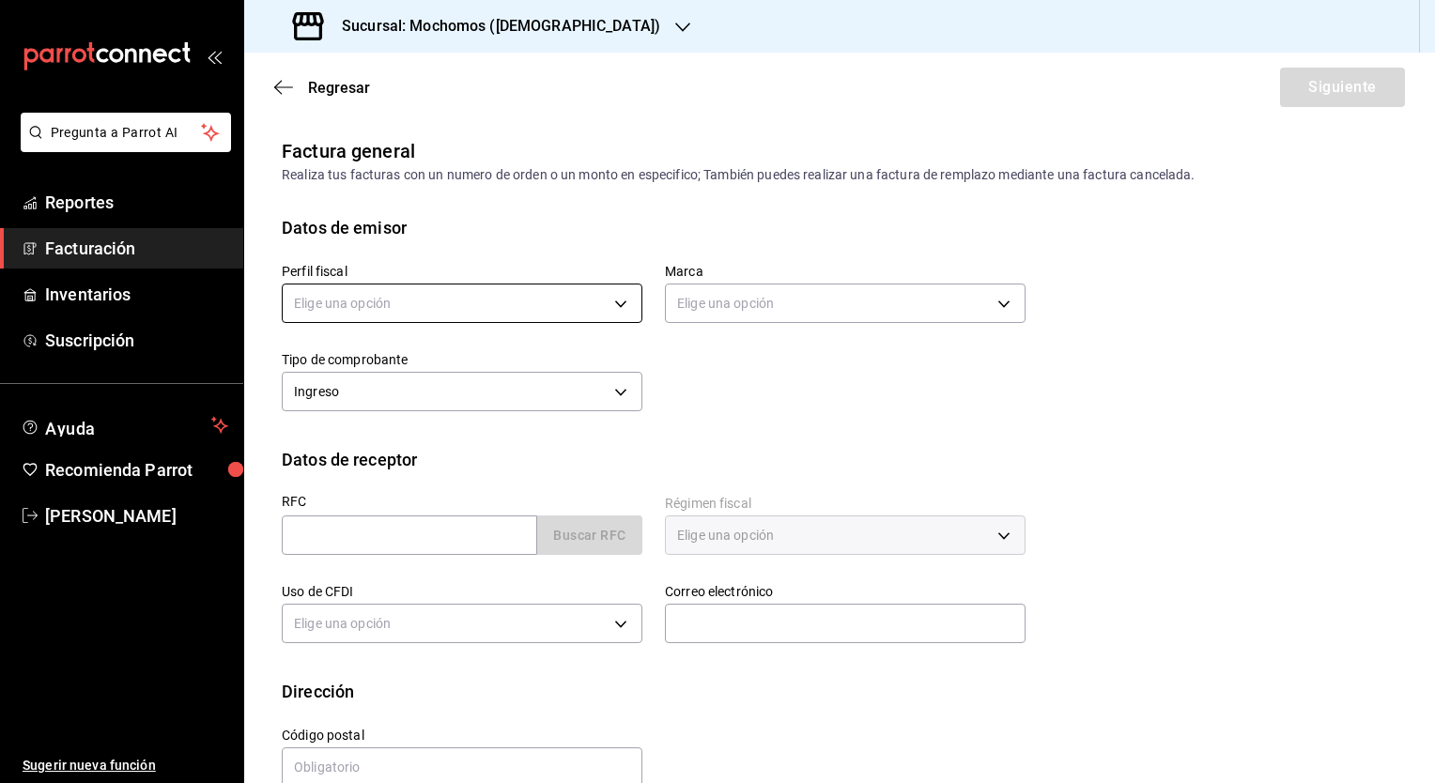
click at [407, 306] on body "Pregunta a Parrot AI Reportes Facturación Inventarios Suscripción Ayuda Recomie…" at bounding box center [717, 391] width 1435 height 783
click at [428, 393] on li "GASTRONOMIA COSMOS" at bounding box center [460, 398] width 354 height 35
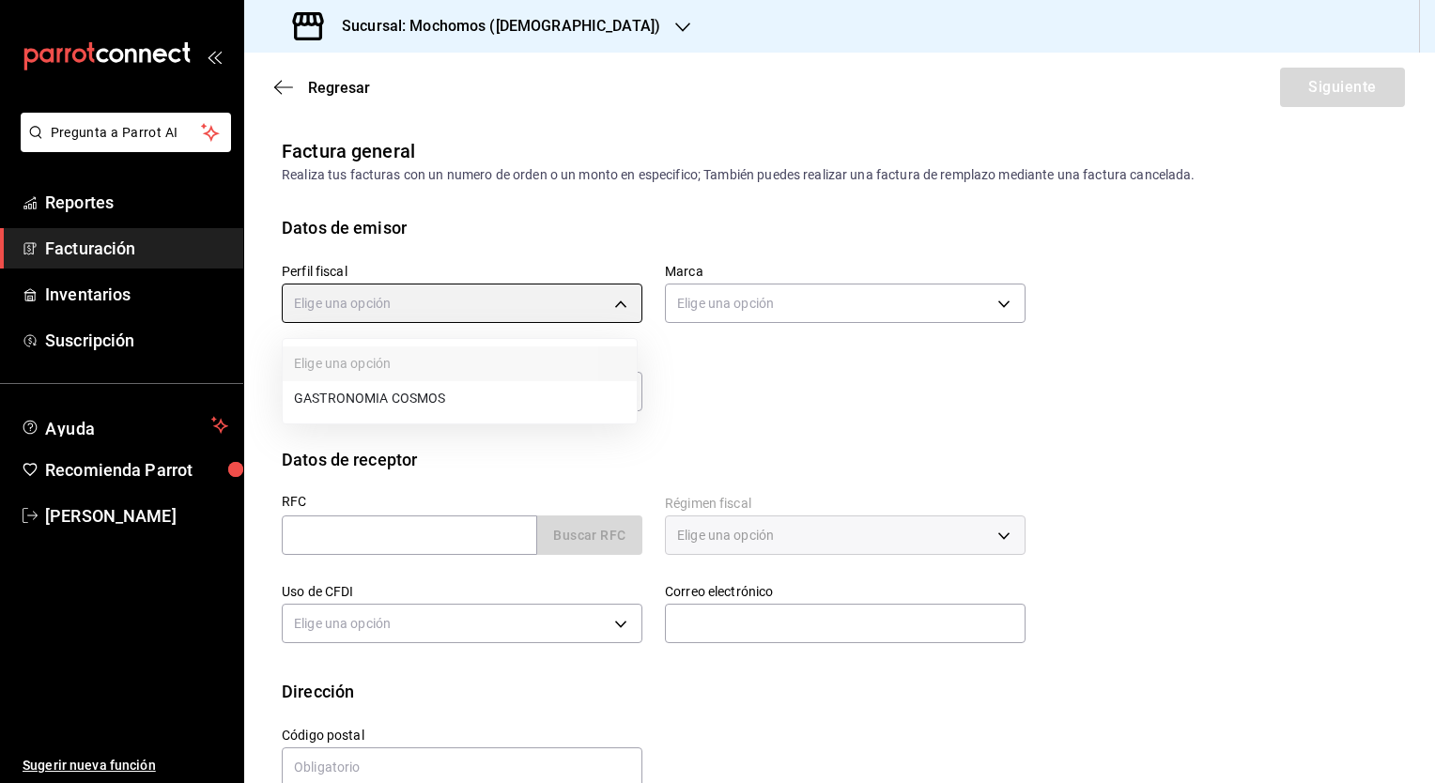
type input "0c8fd8de-9d62-478e-9dc8-04ccc48728b0"
type input "d0e5f648-281b-433d-bf08-9501e0541b8c"
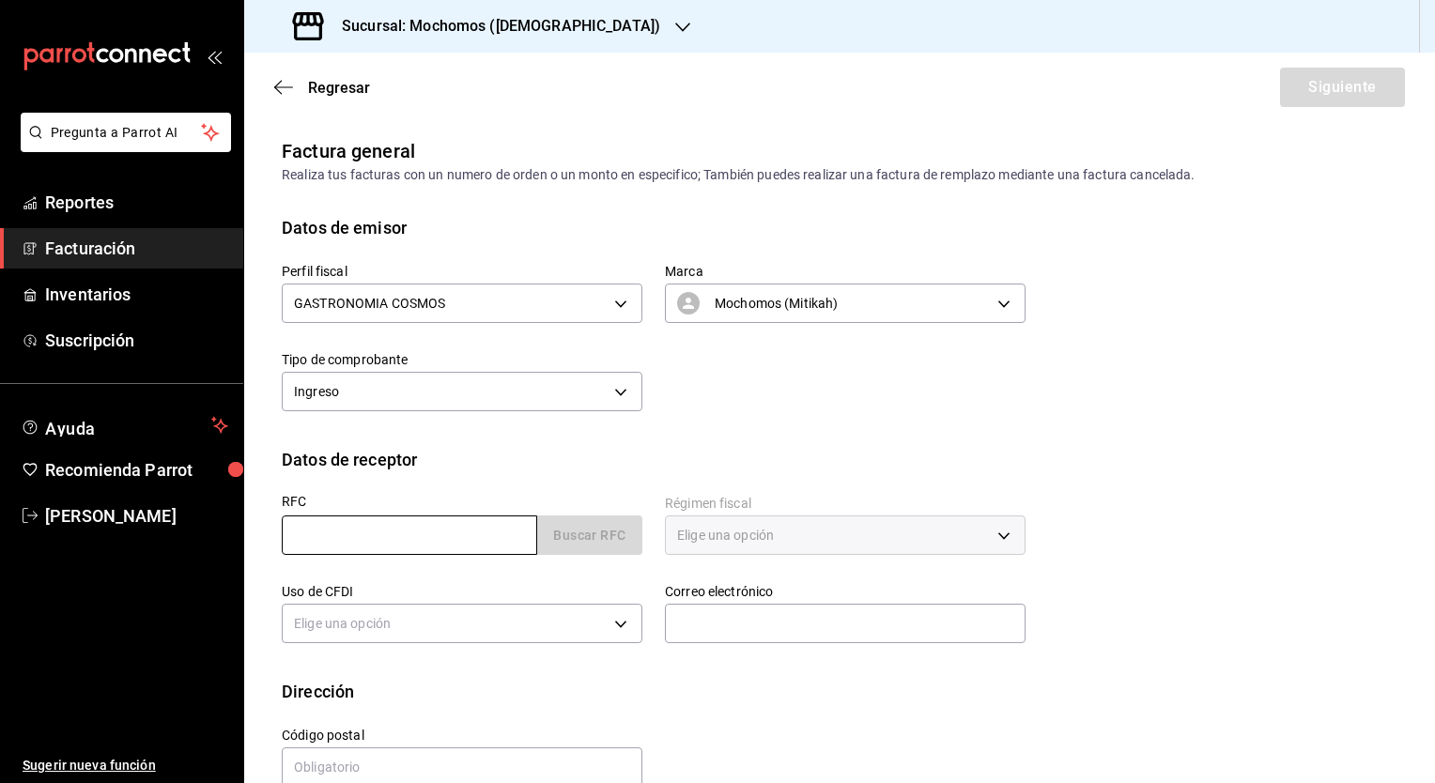
click at [404, 534] on input "text" at bounding box center [409, 534] width 255 height 39
click at [429, 535] on input "text" at bounding box center [409, 534] width 255 height 39
paste input "CRM310630JG3"
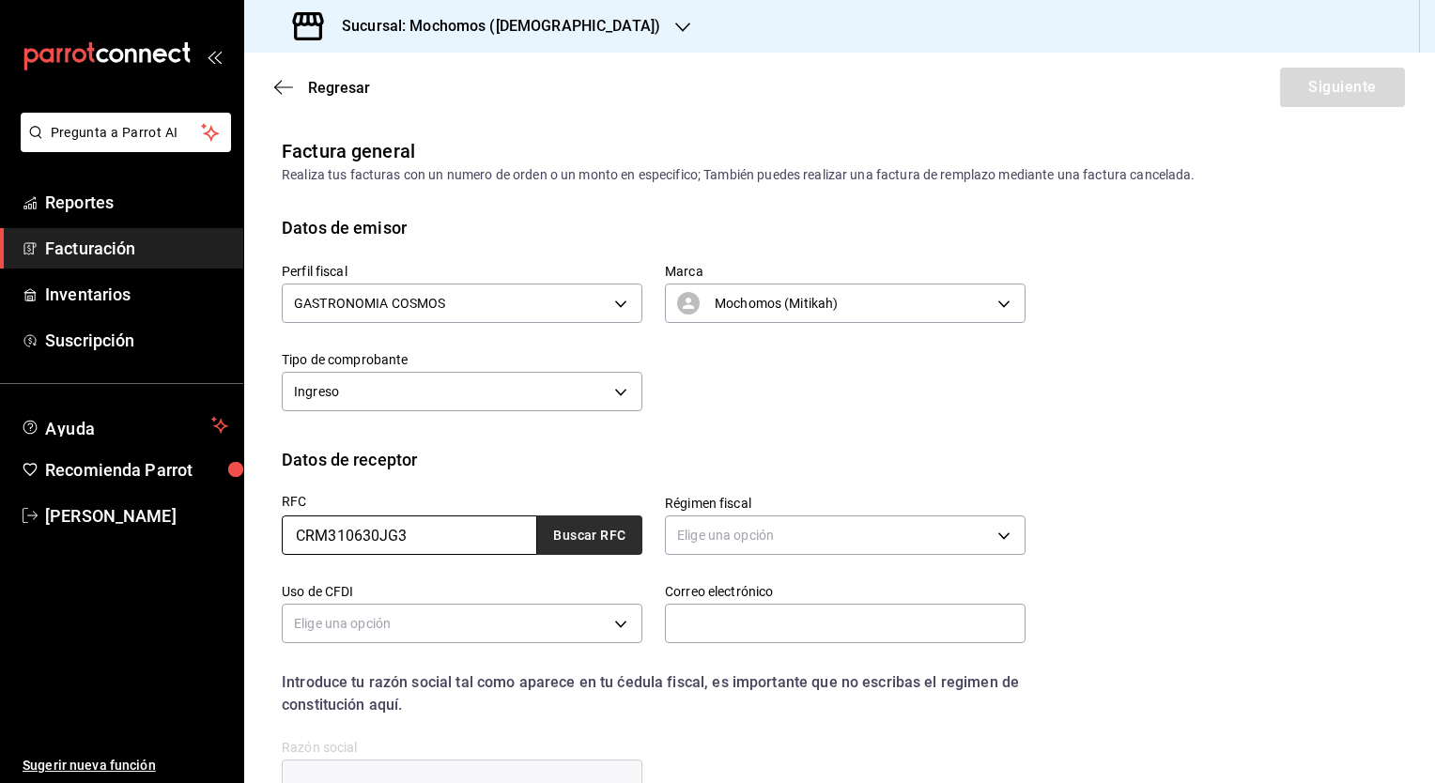
type input "CRM310630JG3"
drag, startPoint x: 578, startPoint y: 554, endPoint x: 573, endPoint y: 543, distance: 12.6
click at [578, 554] on button "Buscar RFC" at bounding box center [589, 534] width 105 height 39
click at [573, 543] on div "CRM310630JG3 Buscar RFC" at bounding box center [462, 534] width 361 height 39
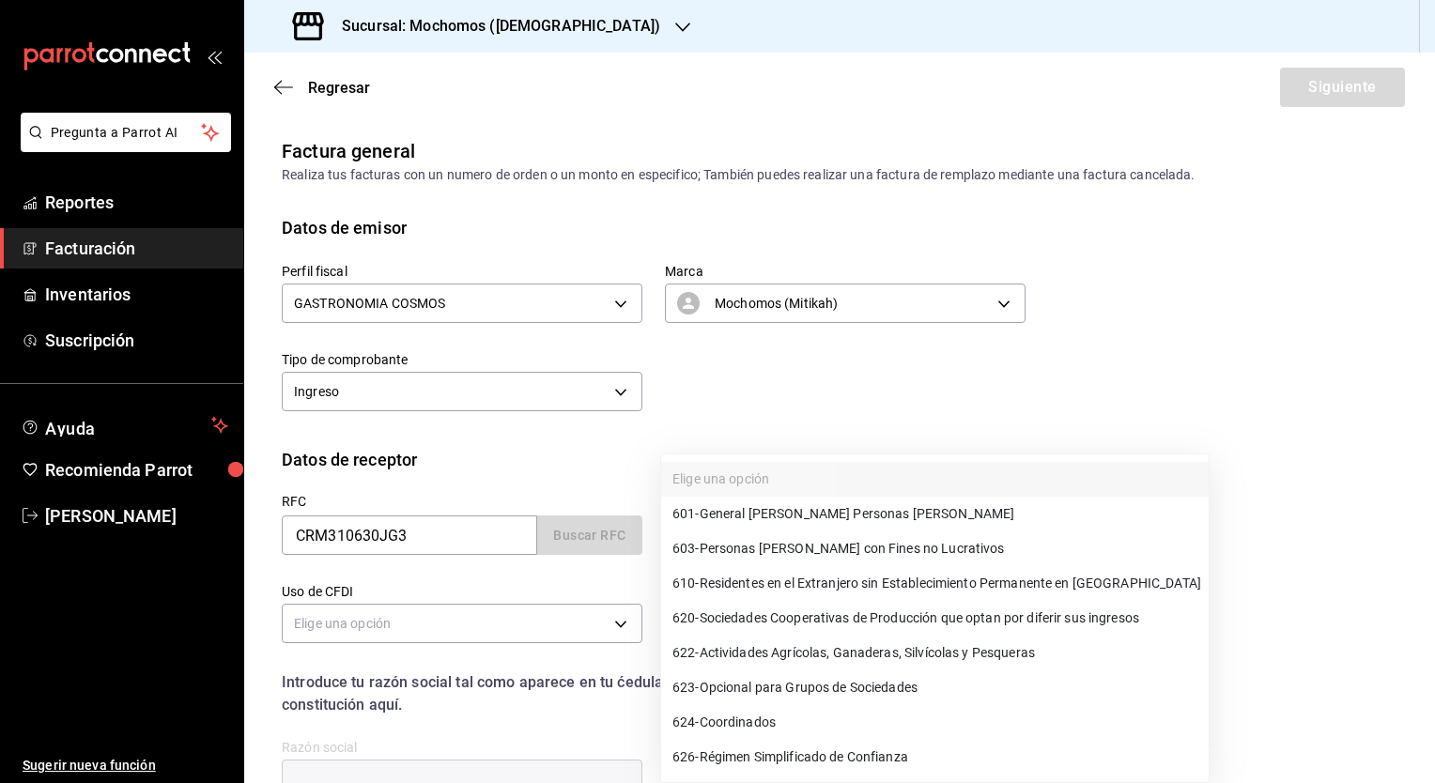
click at [730, 539] on body "Pregunta a Parrot AI Reportes Facturación Inventarios Suscripción Ayuda Recomie…" at bounding box center [717, 391] width 1435 height 783
click at [745, 512] on span "601 - General [PERSON_NAME] Personas [PERSON_NAME]" at bounding box center [843, 514] width 342 height 20
type input "601"
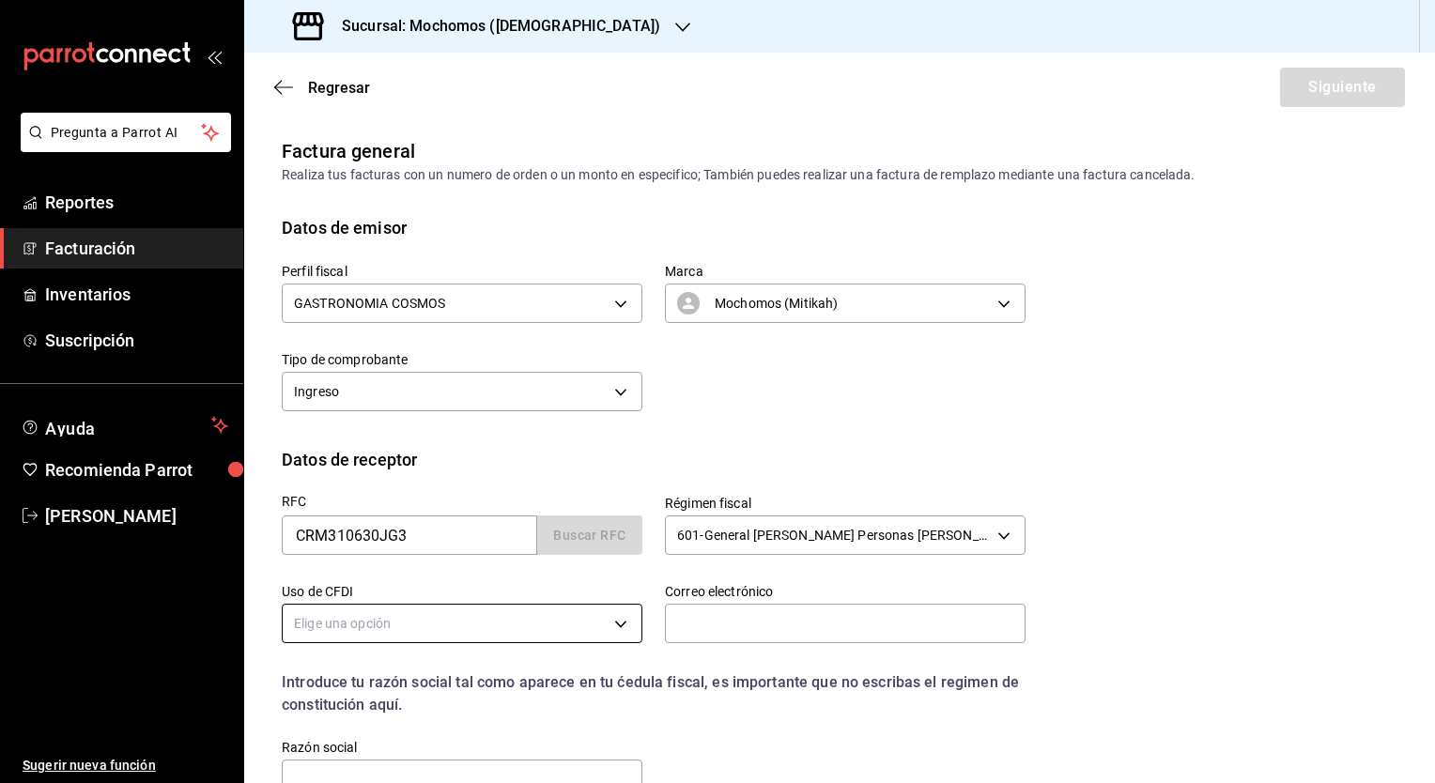
click at [432, 621] on body "Pregunta a Parrot AI Reportes Facturación Inventarios Suscripción Ayuda Recomie…" at bounding box center [717, 391] width 1435 height 783
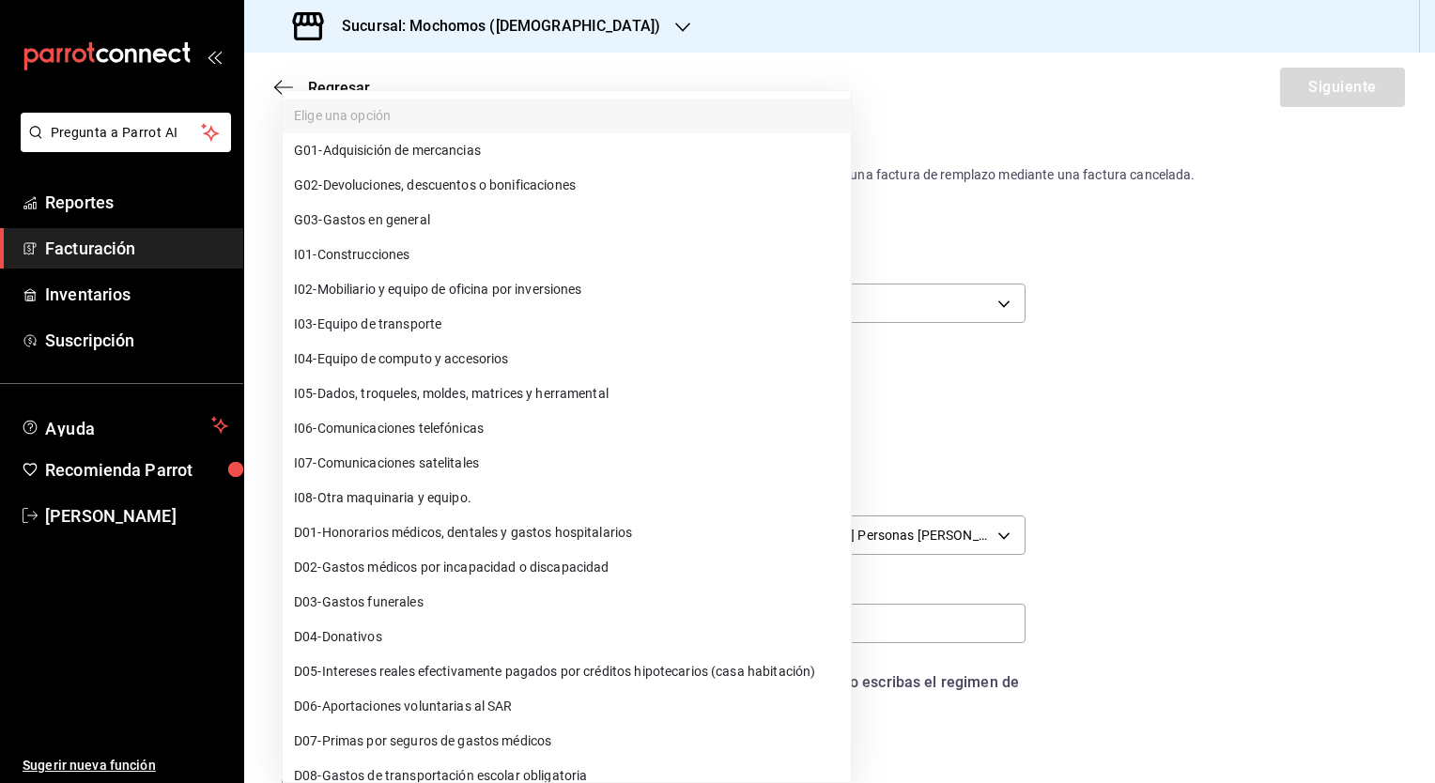
click at [421, 219] on span "G03 - Gastos en general" at bounding box center [362, 220] width 136 height 20
type input "G03"
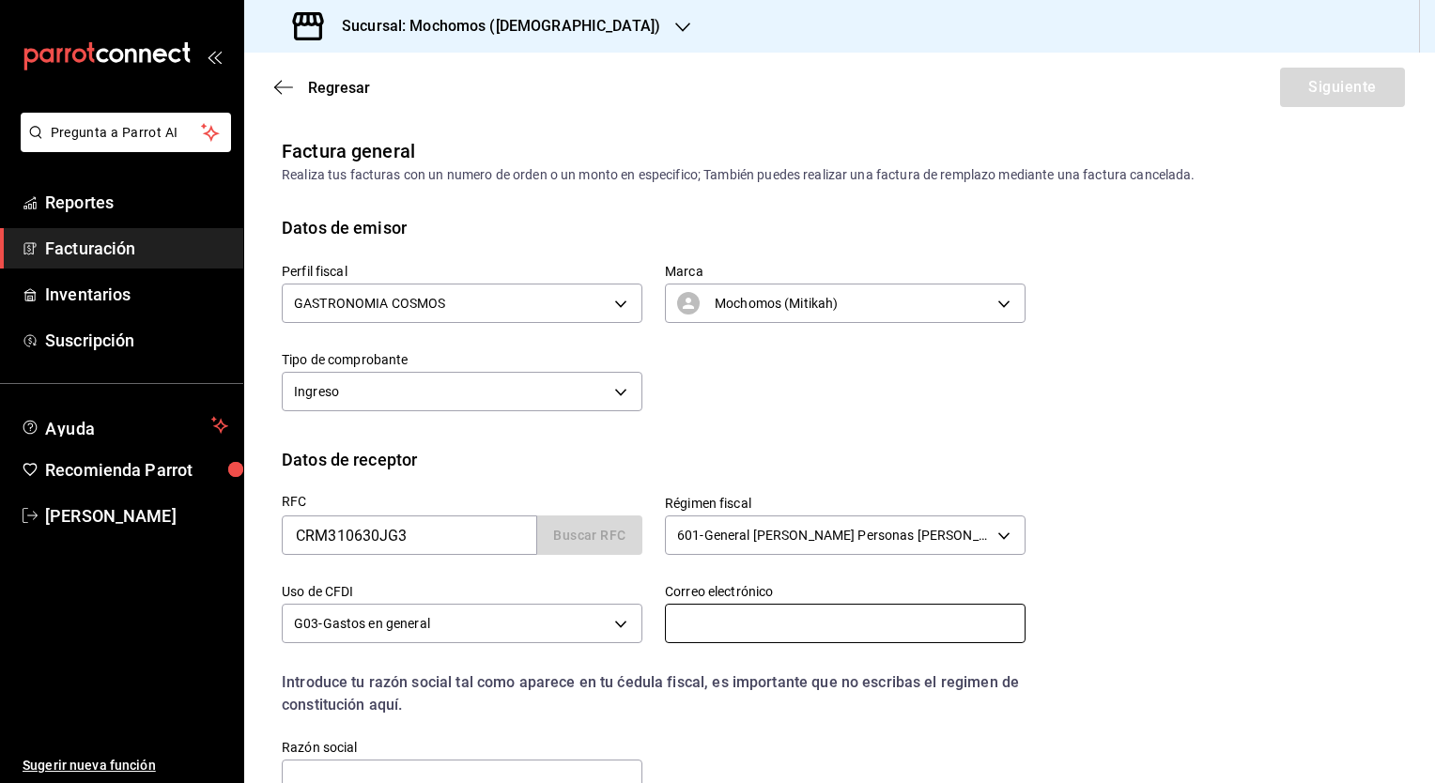
click at [772, 613] on input "text" at bounding box center [845, 623] width 361 height 39
paste input "[EMAIL_ADDRESS][DOMAIN_NAME]"
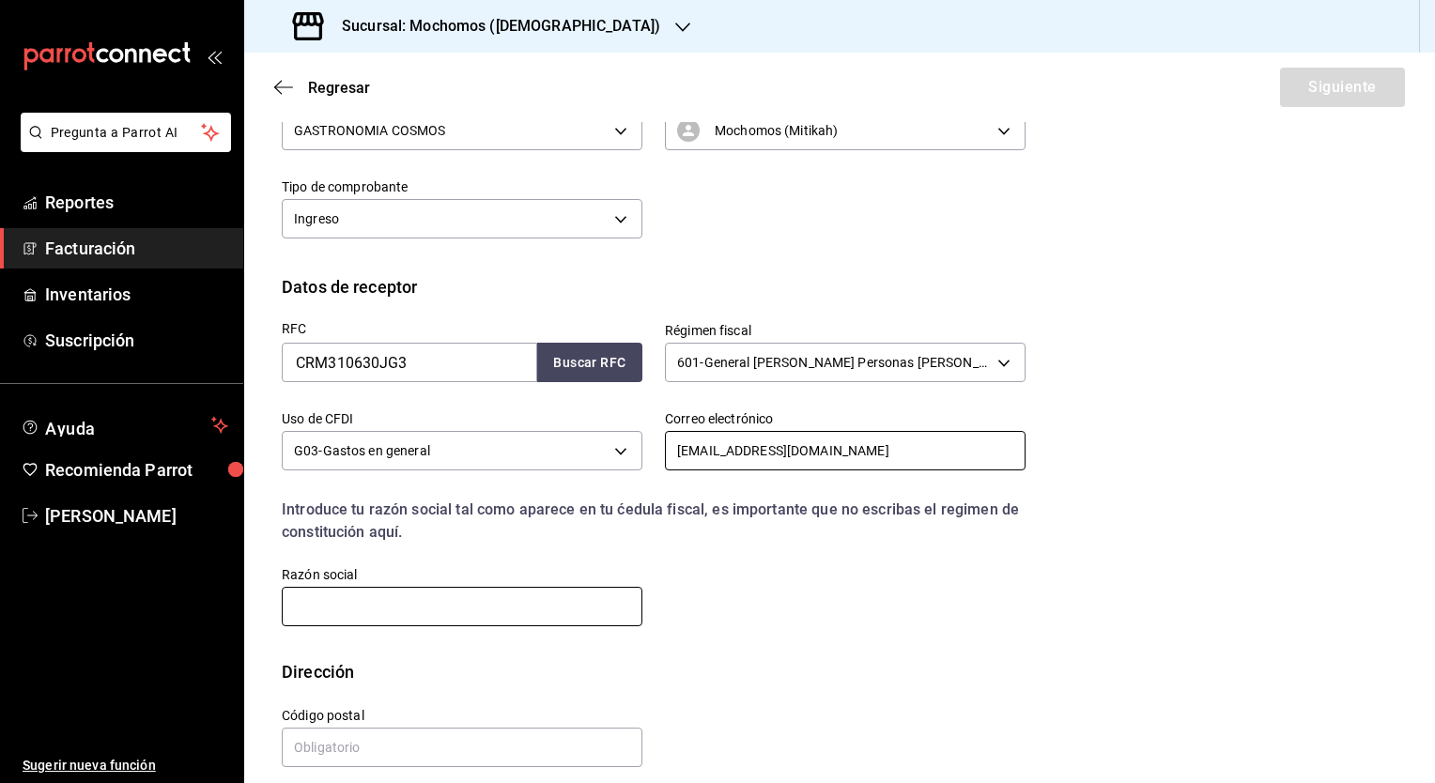
scroll to position [189, 0]
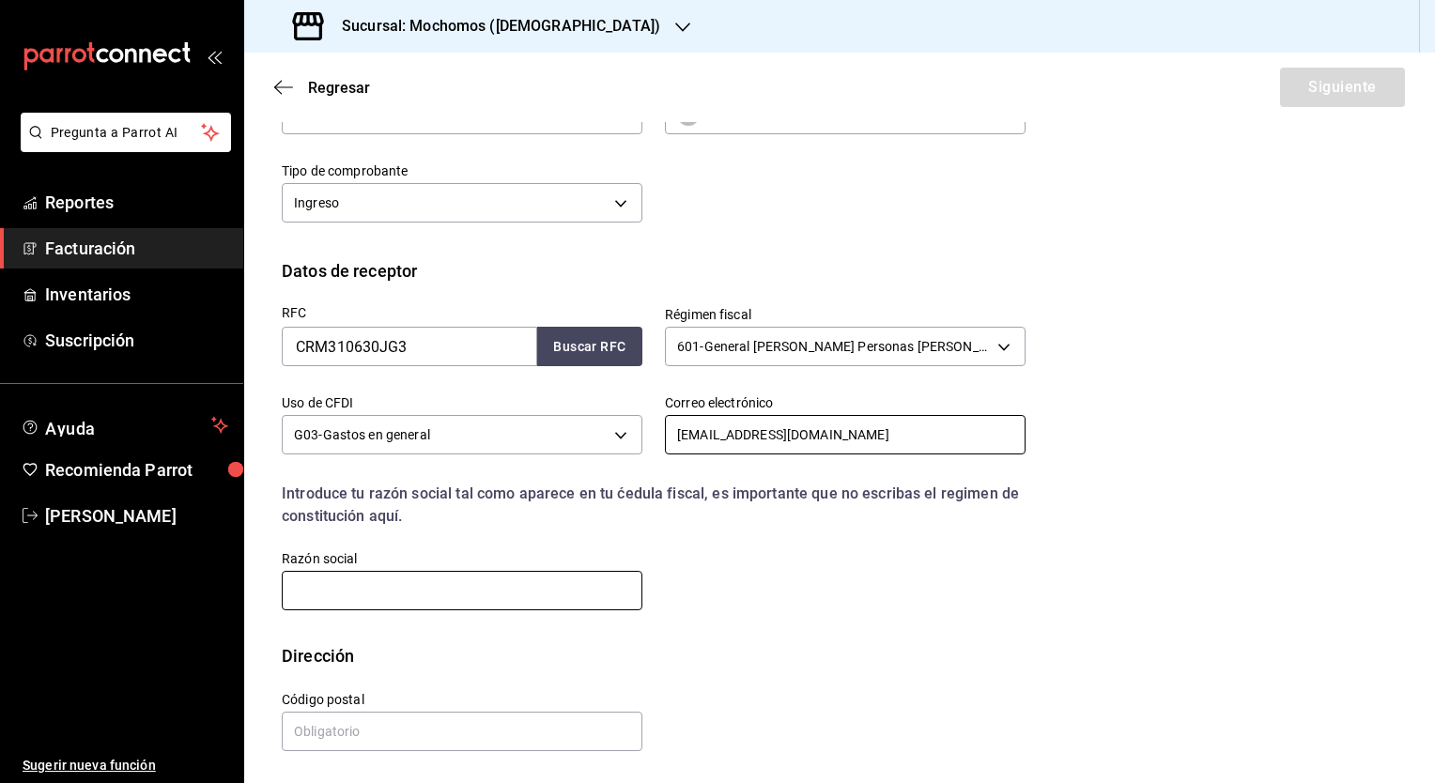
type input "[EMAIL_ADDRESS][DOMAIN_NAME]"
click at [417, 603] on input "text" at bounding box center [462, 590] width 361 height 39
paste input "CADENA RADIODIFUSORA"
click at [479, 589] on input "CADENA RADIODIFUSORA" at bounding box center [462, 590] width 361 height 39
paste input "MEXICANA"
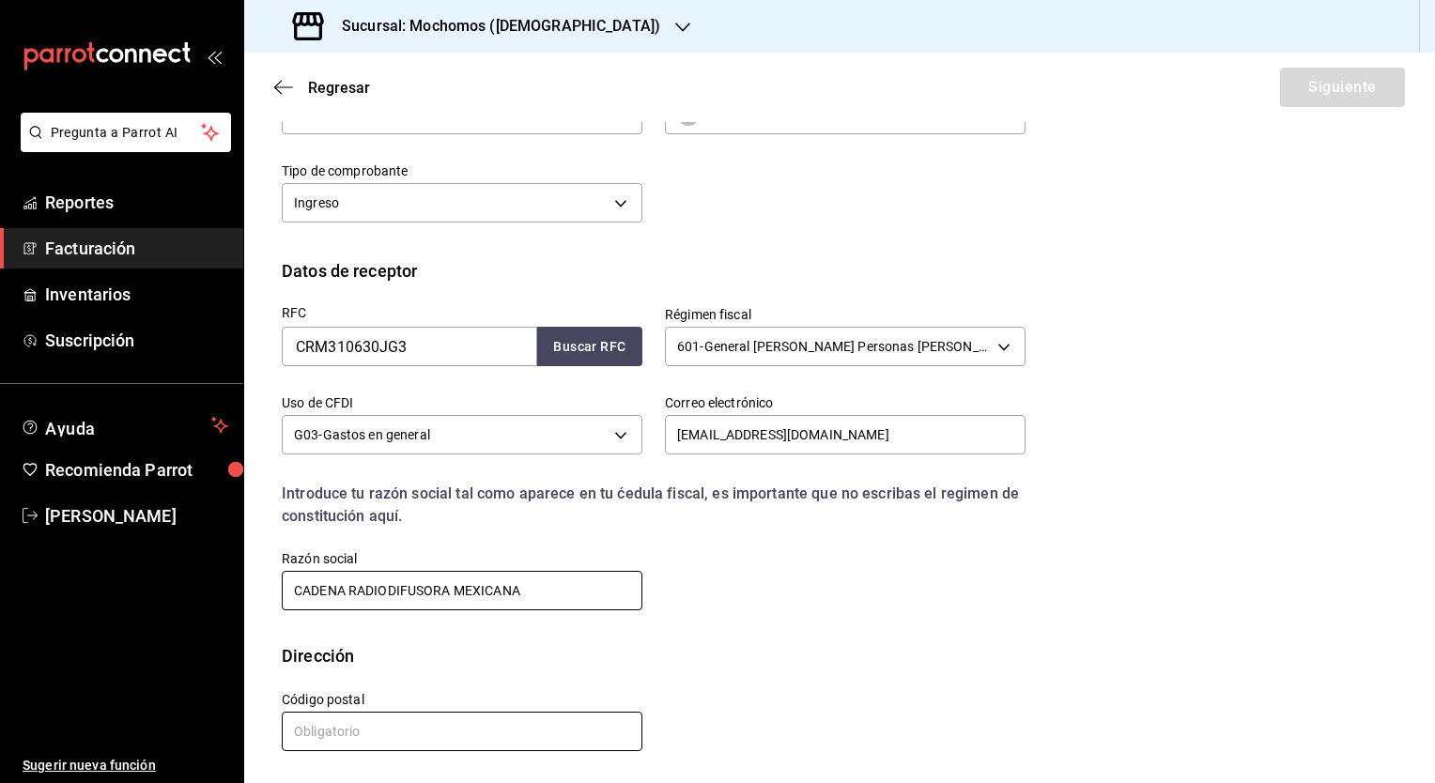
type input "CADENA RADIODIFUSORA MEXICANA"
click at [338, 729] on input "text" at bounding box center [462, 731] width 361 height 39
type input "04870"
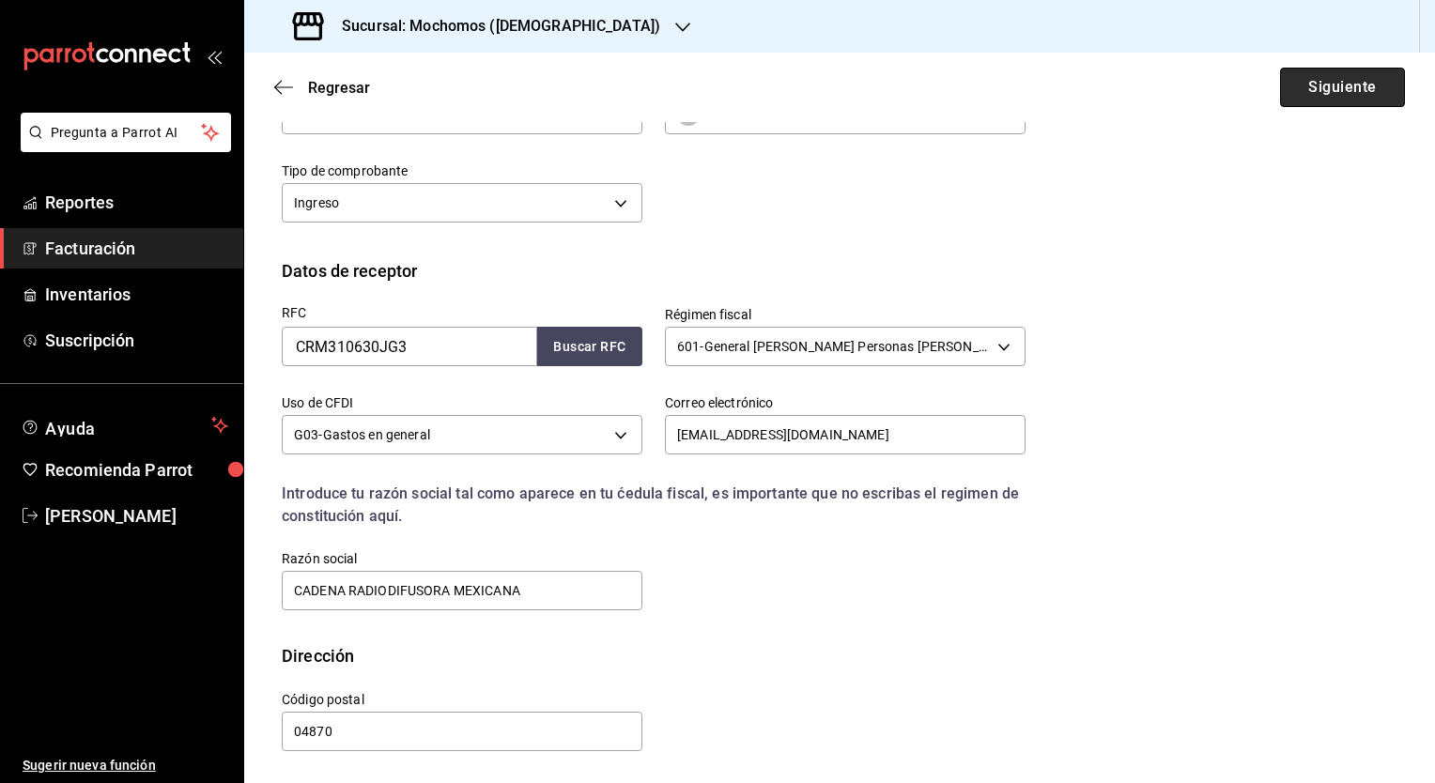
click at [1318, 92] on button "Siguiente" at bounding box center [1342, 87] width 125 height 39
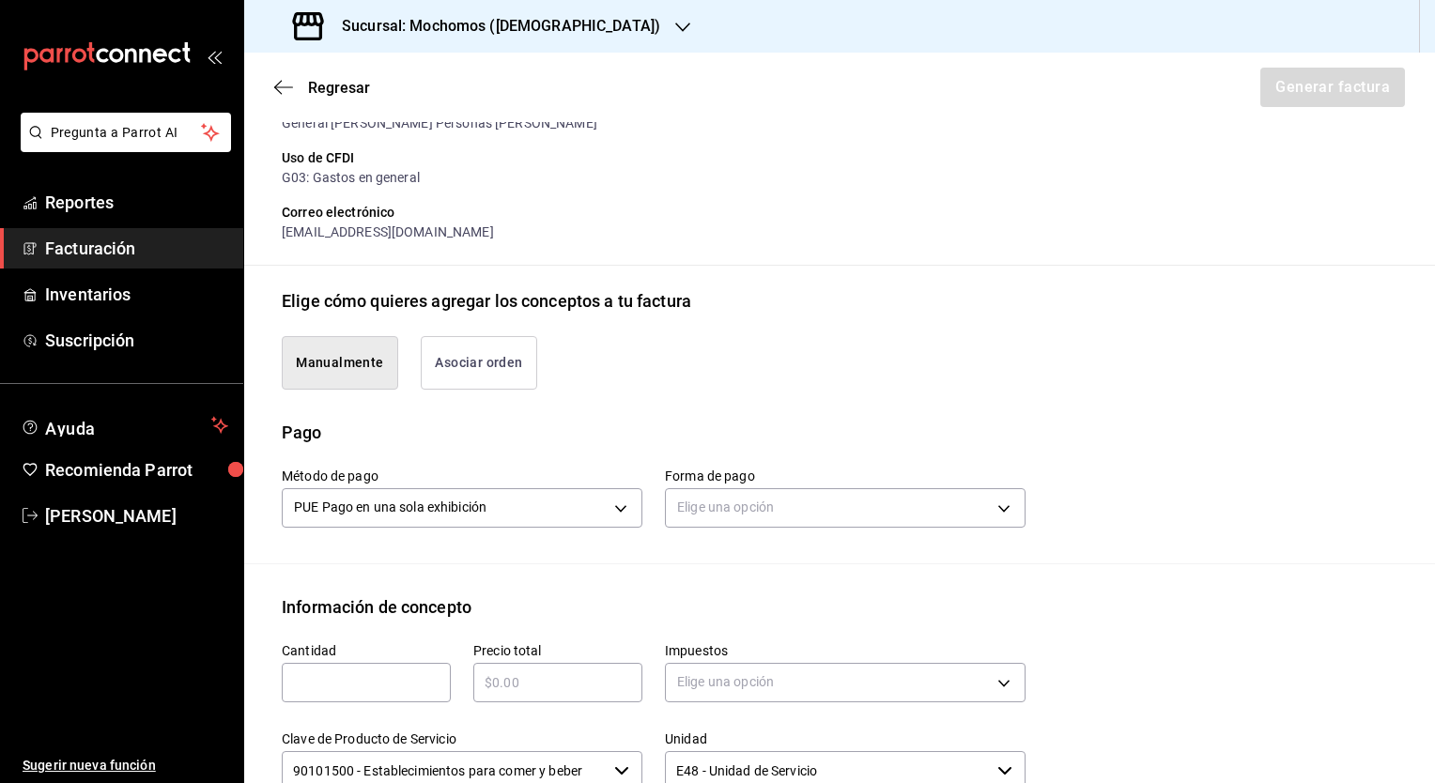
scroll to position [377, 0]
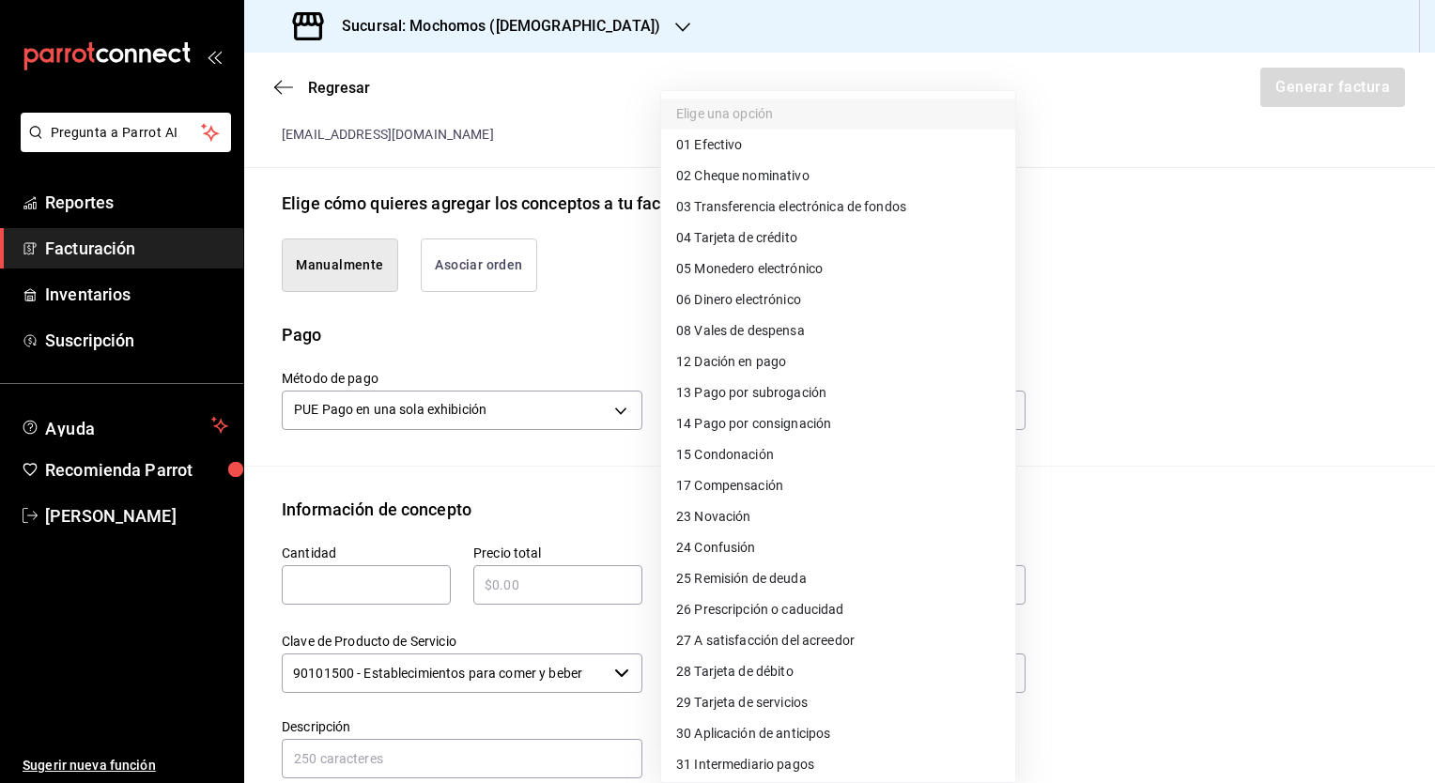
click at [765, 409] on body "Pregunta a Parrot AI Reportes Facturación Inventarios Suscripción Ayuda Recomie…" at bounding box center [717, 391] width 1435 height 783
click at [752, 235] on span "04 Tarjeta de crédito" at bounding box center [736, 238] width 121 height 20
type input "04"
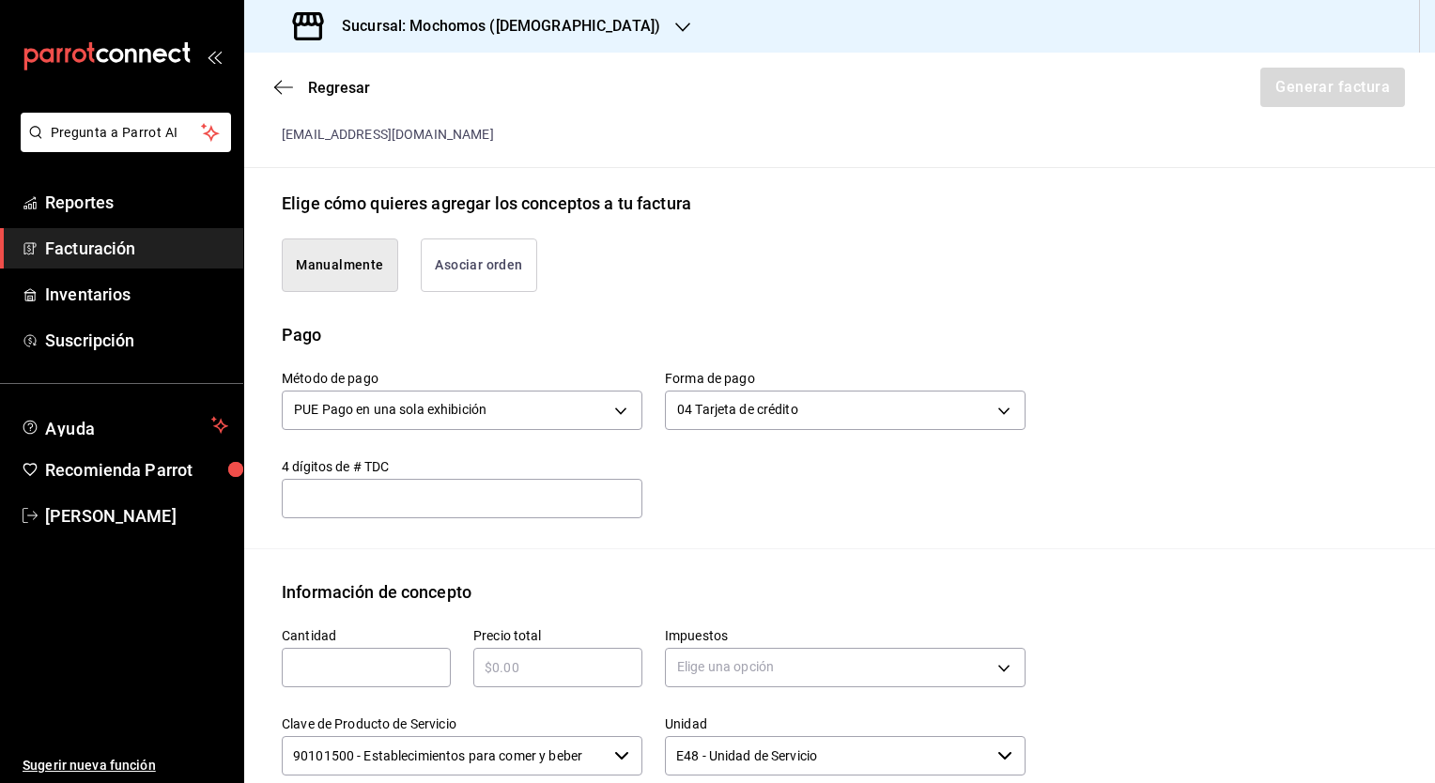
click at [377, 677] on div "​" at bounding box center [366, 667] width 169 height 39
type input "1"
type input "$8020"
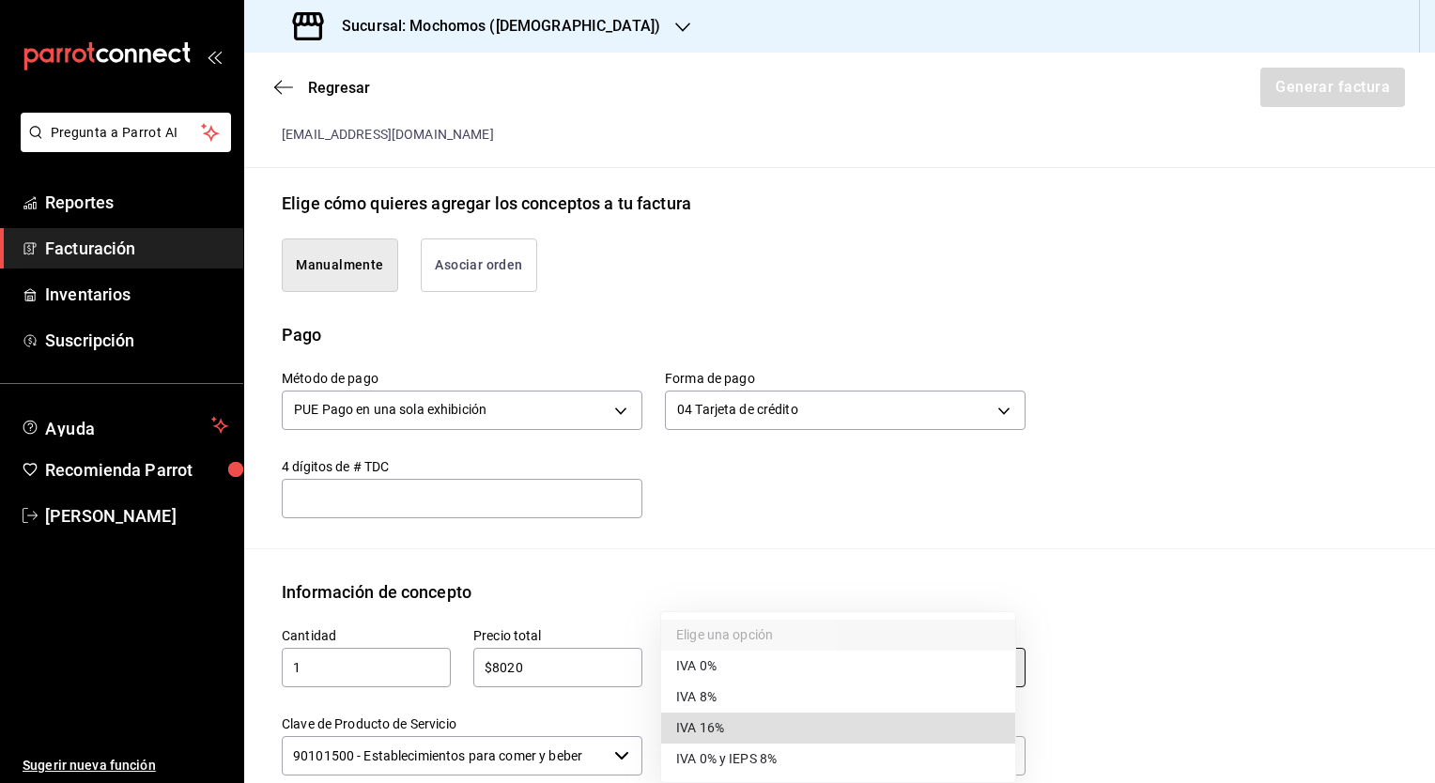
type input "IVA_16"
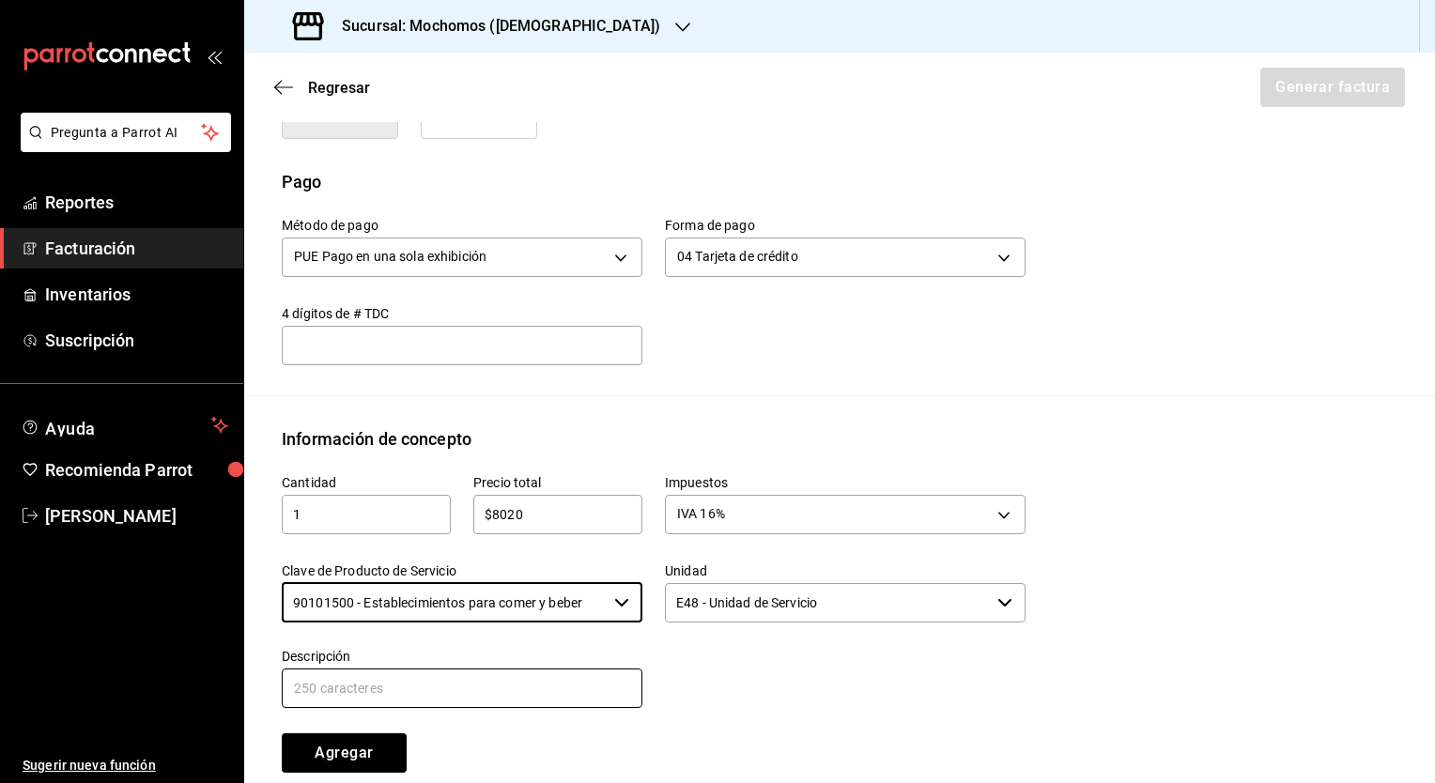
scroll to position [658, 0]
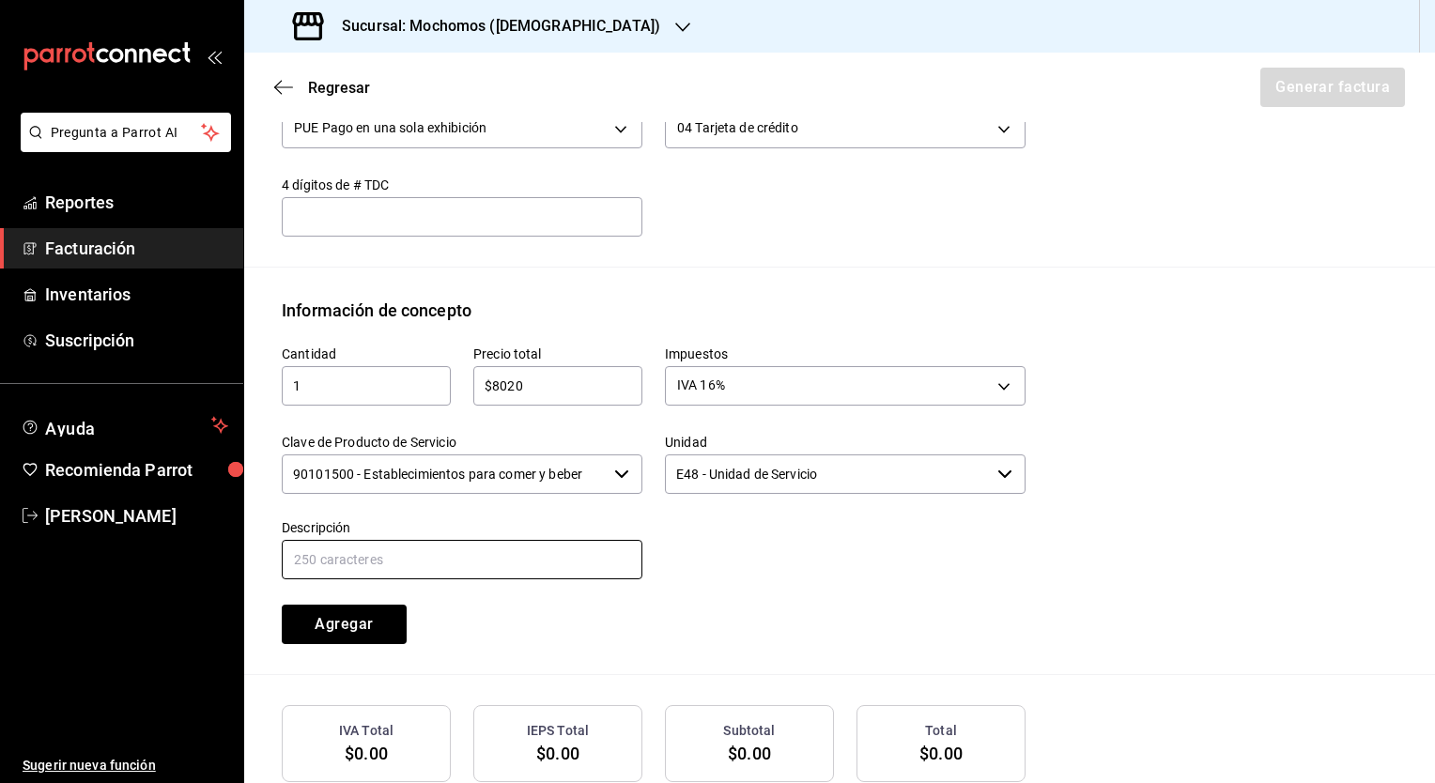
click at [497, 555] on input "text" at bounding box center [462, 559] width 361 height 39
click at [432, 543] on input "text" at bounding box center [462, 559] width 361 height 39
drag, startPoint x: 514, startPoint y: 556, endPoint x: 541, endPoint y: 558, distance: 27.3
click at [541, 558] on input "Consumo de alimentos y bebidas del 010825" at bounding box center [462, 559] width 361 height 39
click at [539, 554] on input "Consumo de alimentos y bebidas del 010825" at bounding box center [462, 559] width 361 height 39
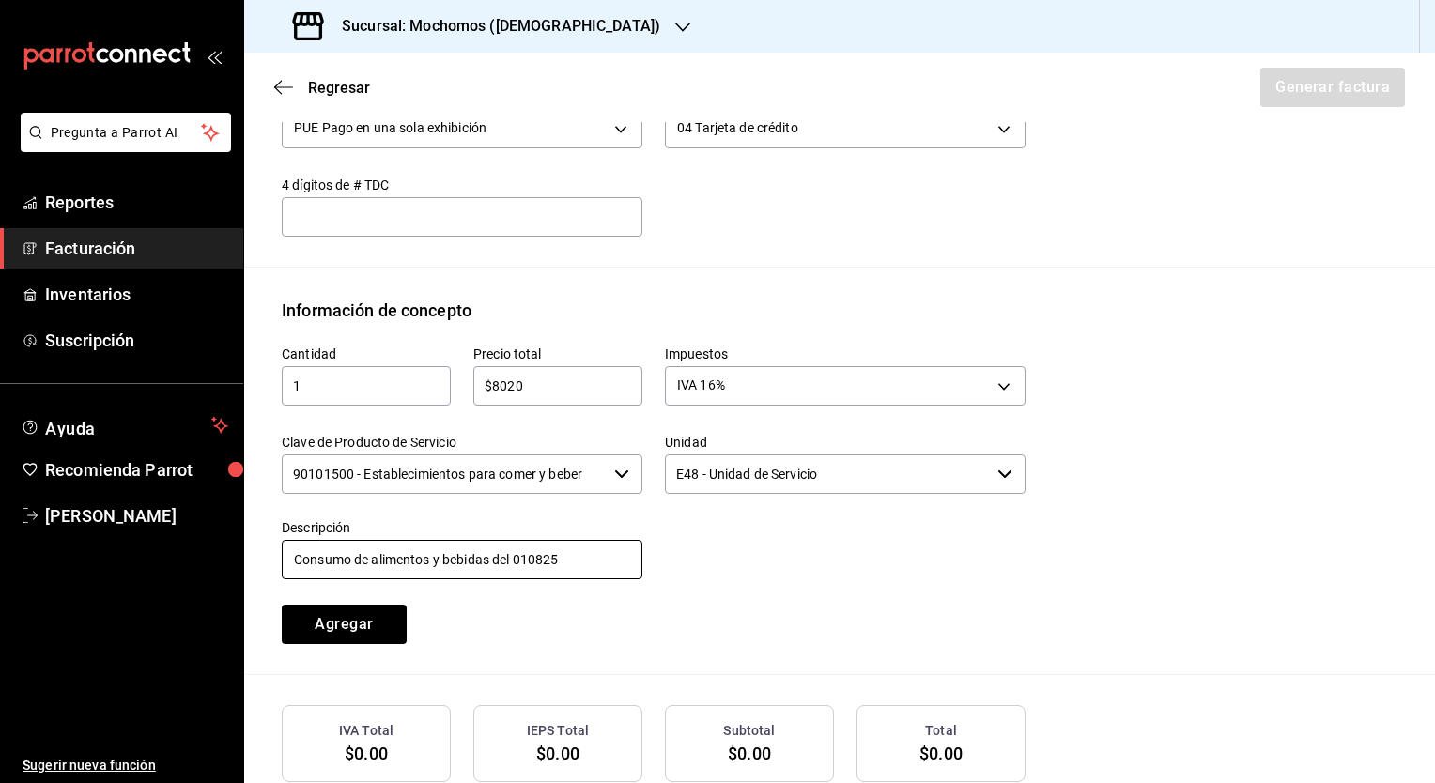
click at [539, 554] on input "Consumo de alimentos y bebidas del 010825" at bounding box center [462, 559] width 361 height 39
click at [532, 560] on input "Consumo de alimentos y bebidas de010825l" at bounding box center [462, 559] width 361 height 39
click at [518, 554] on input "Consumo de alimentos y bebidas del 010825" at bounding box center [462, 559] width 361 height 39
drag, startPoint x: 519, startPoint y: 558, endPoint x: 540, endPoint y: 557, distance: 20.7
click at [540, 557] on input "Consumo de alimentos y bebidas del 010825" at bounding box center [462, 559] width 361 height 39
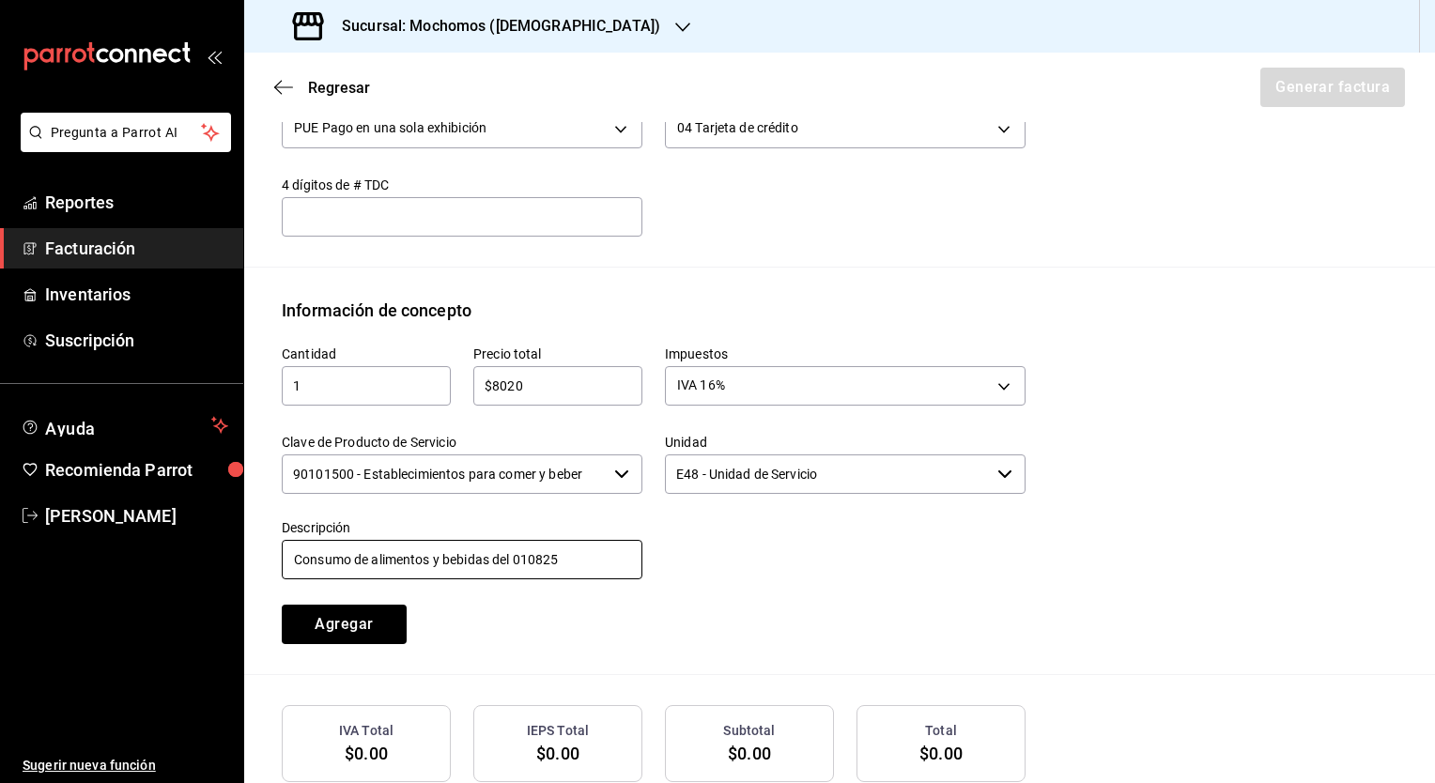
drag, startPoint x: 515, startPoint y: 556, endPoint x: 546, endPoint y: 560, distance: 31.2
click at [546, 560] on input "Consumo de alimentos y bebidas del 010825" at bounding box center [462, 559] width 361 height 39
type input "Consumo de alimentos y bebidas del 170625"
click at [360, 633] on button "Agregar" at bounding box center [344, 624] width 125 height 39
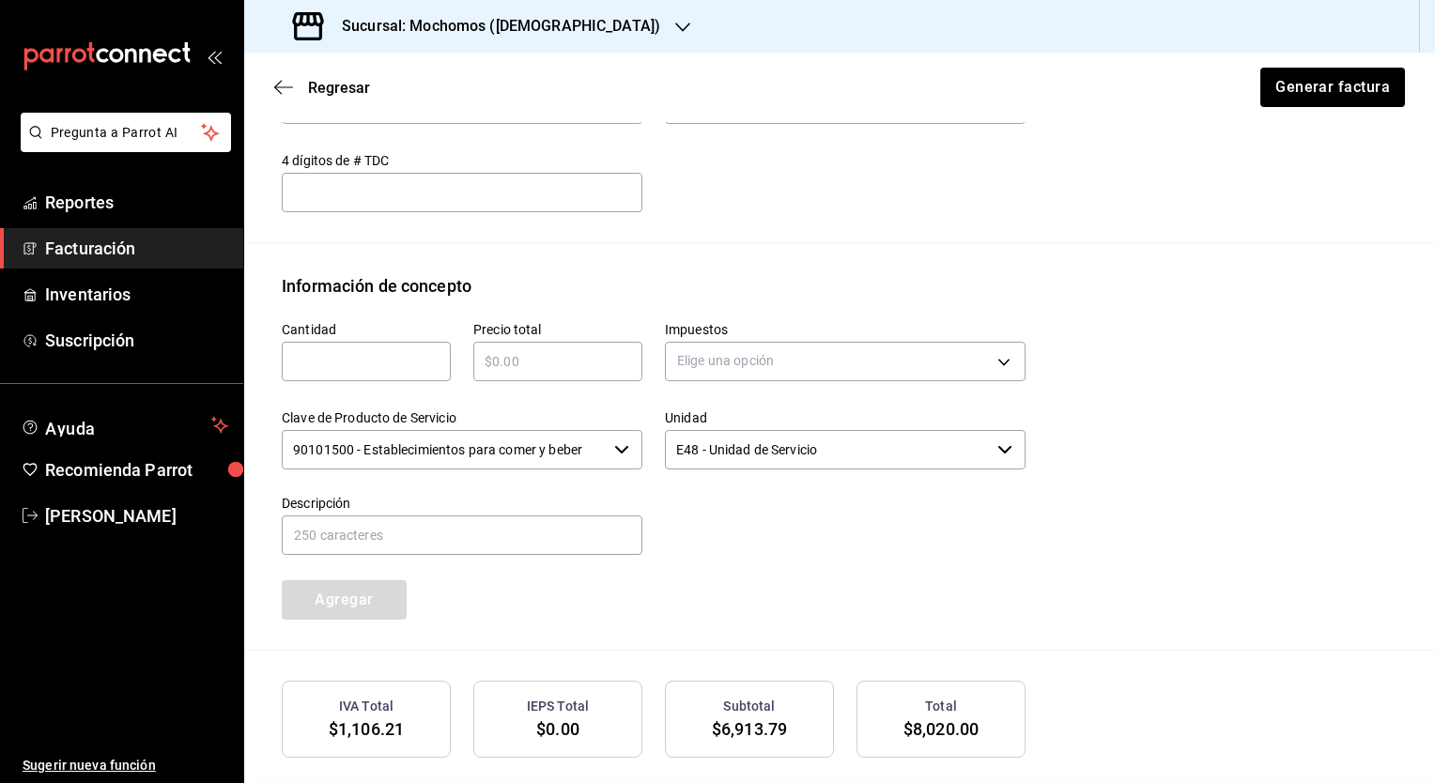
scroll to position [627, 0]
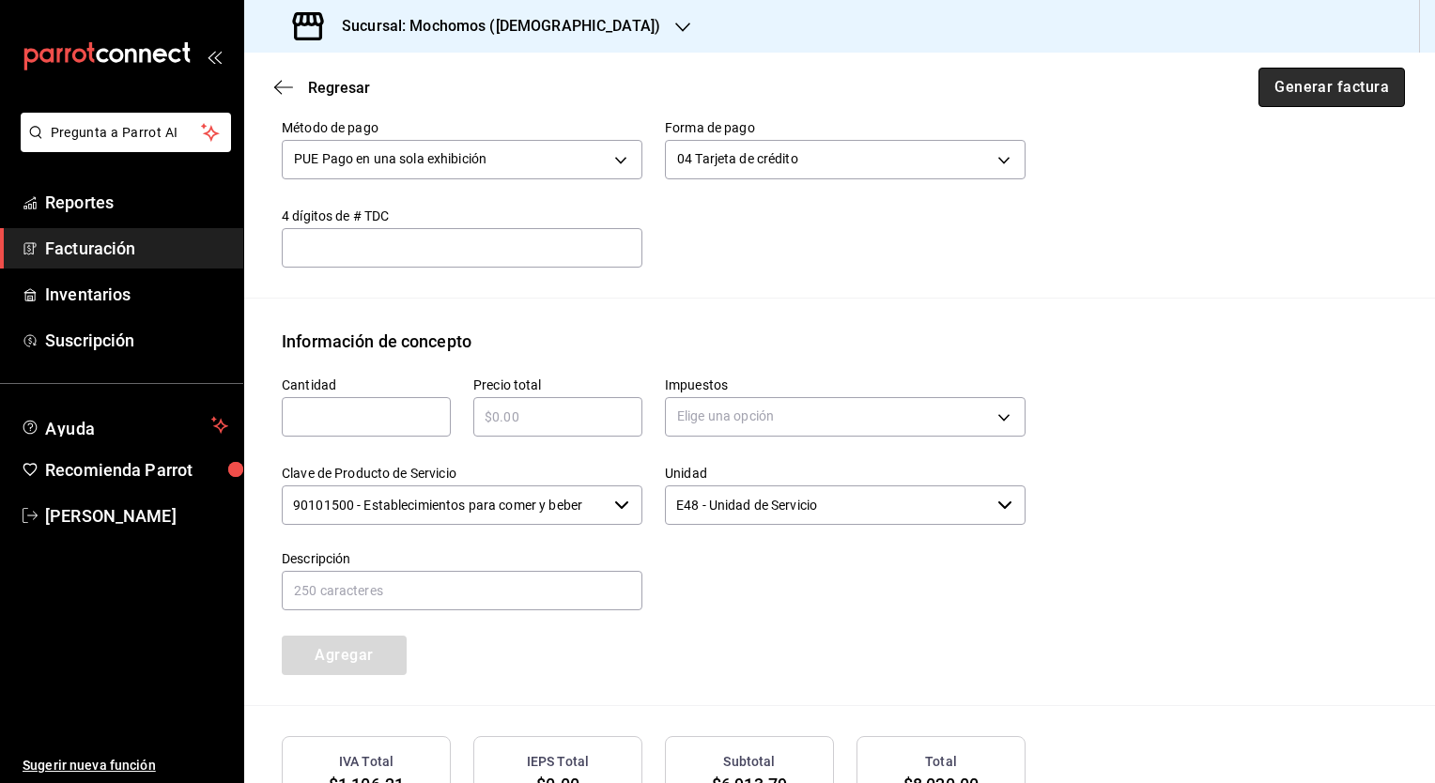
click at [1315, 92] on button "Generar factura" at bounding box center [1331, 87] width 146 height 39
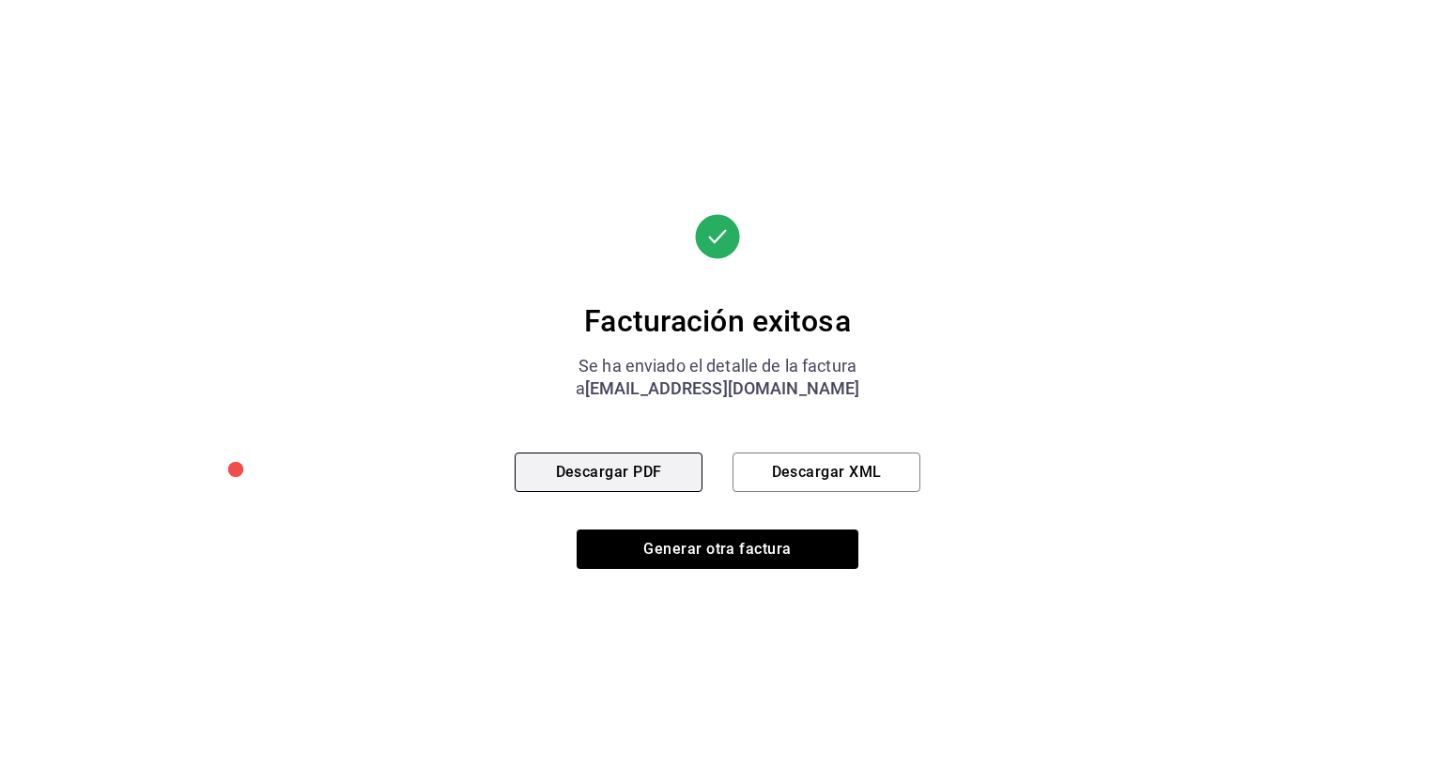
click at [604, 479] on button "Descargar PDF" at bounding box center [609, 472] width 188 height 39
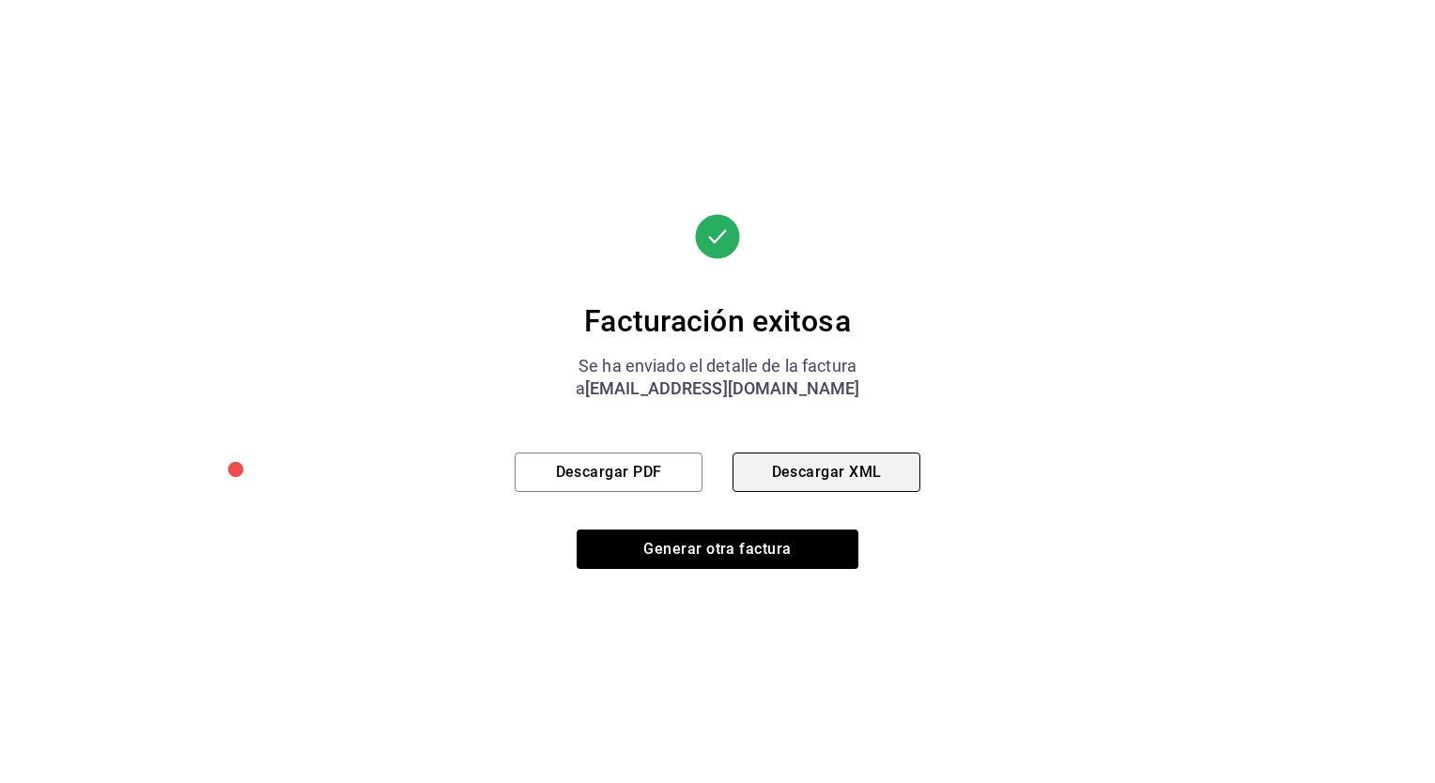
click at [849, 476] on button "Descargar XML" at bounding box center [826, 472] width 188 height 39
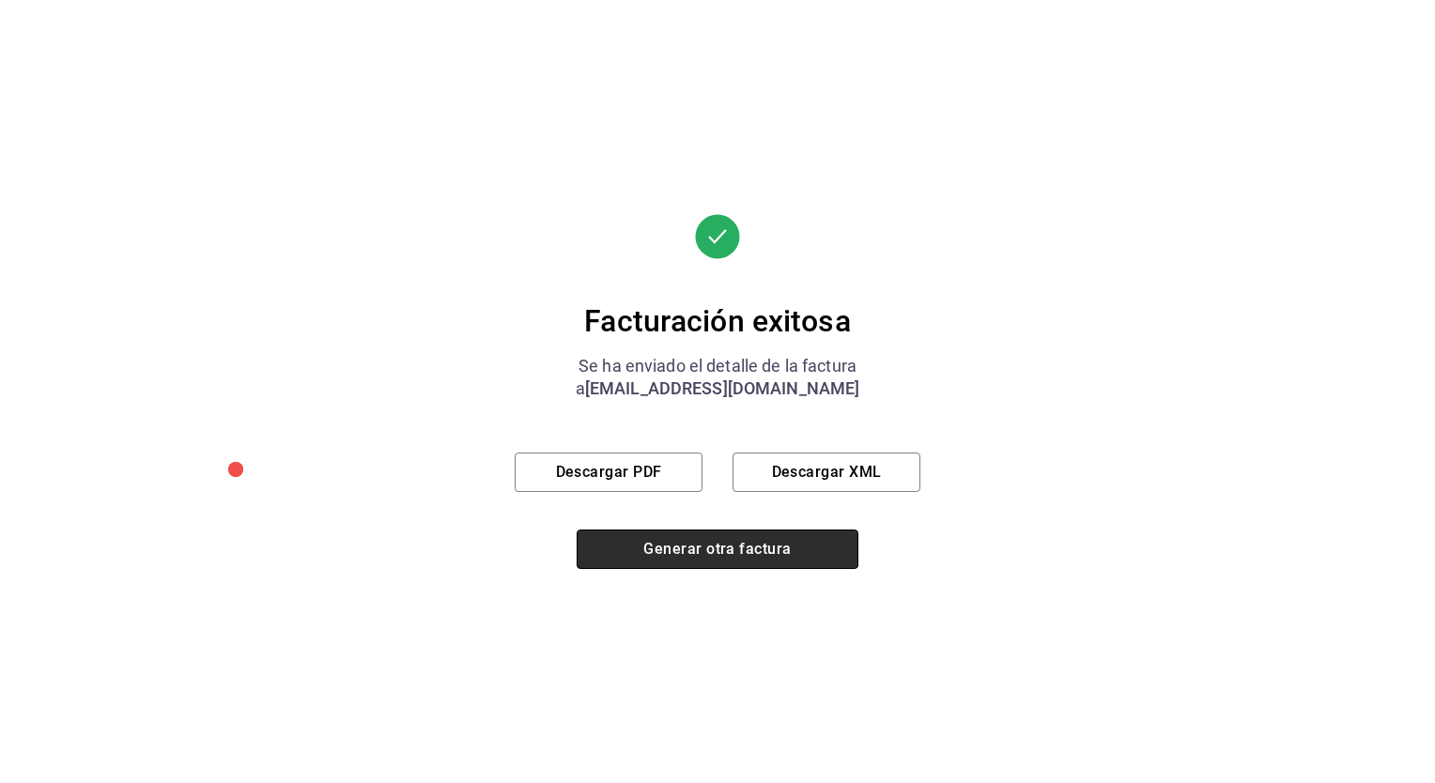
click at [653, 558] on button "Generar otra factura" at bounding box center [717, 549] width 282 height 39
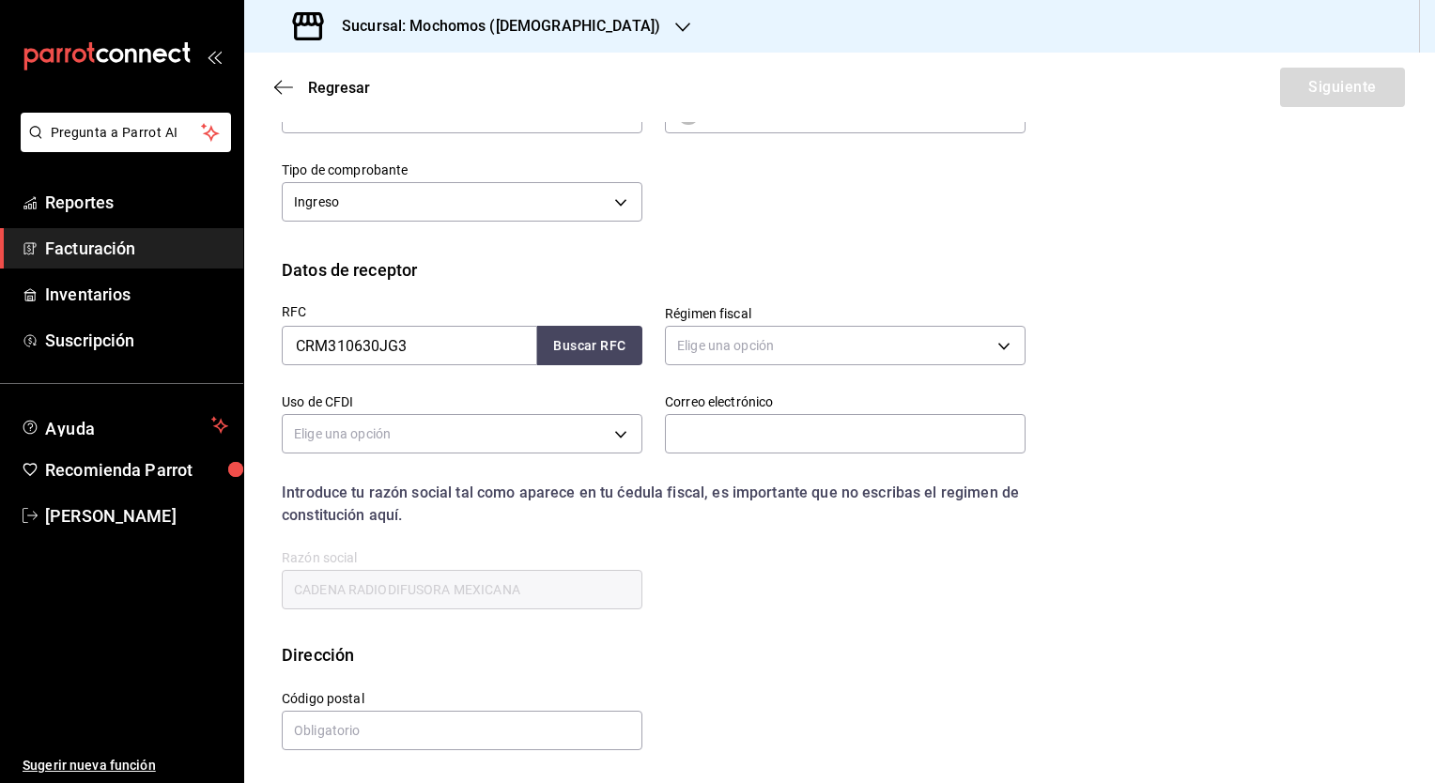
scroll to position [36, 0]
